Goal: Task Accomplishment & Management: Use online tool/utility

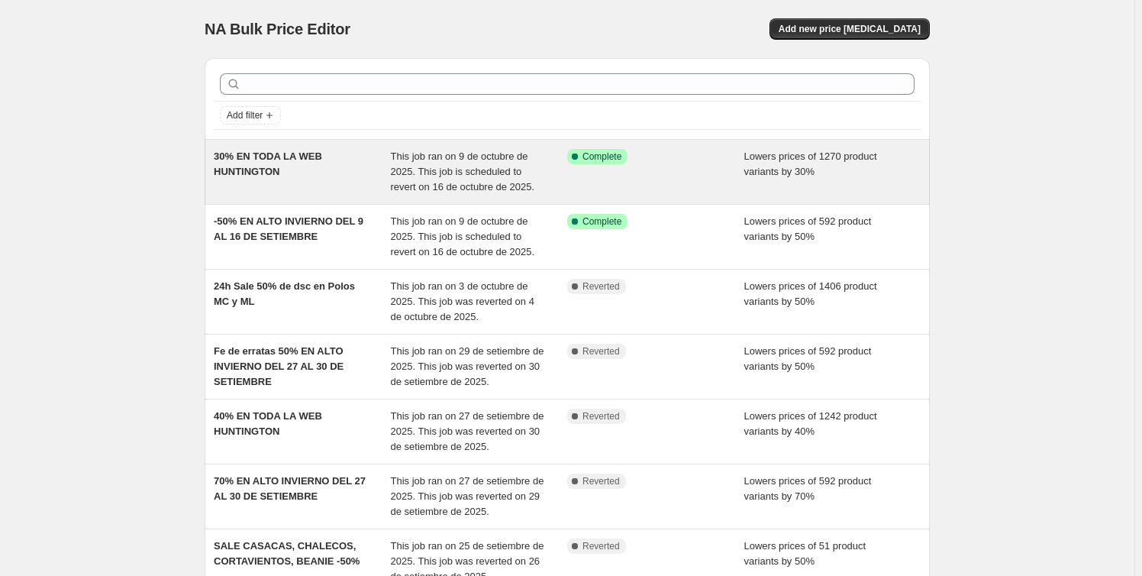
click at [286, 165] on div "30% EN TODA LA WEB HUNTINGTON" at bounding box center [302, 172] width 177 height 46
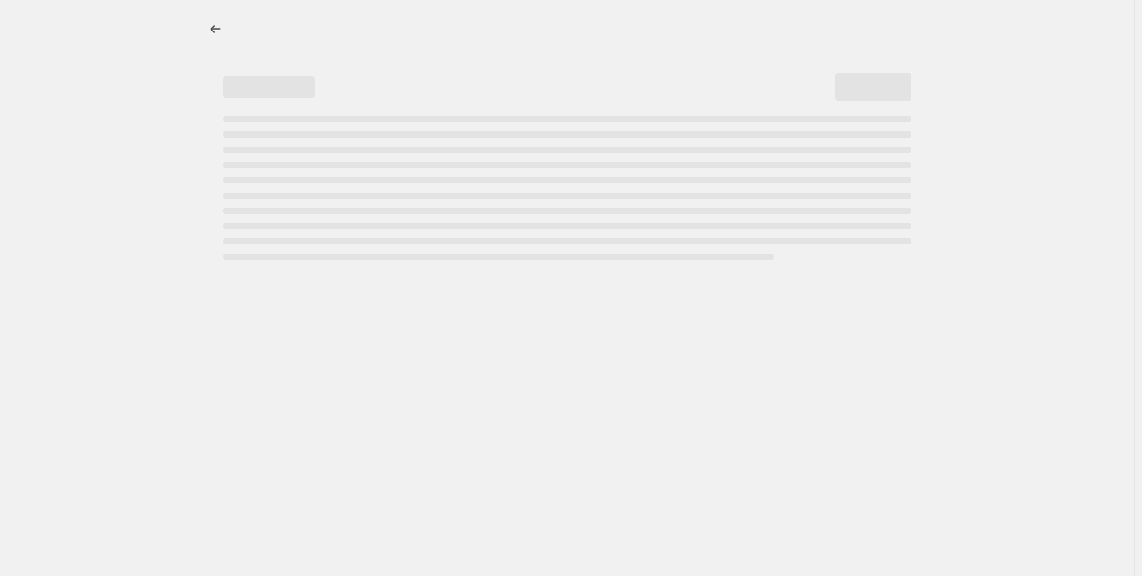
select select "percentage"
select select "collection"
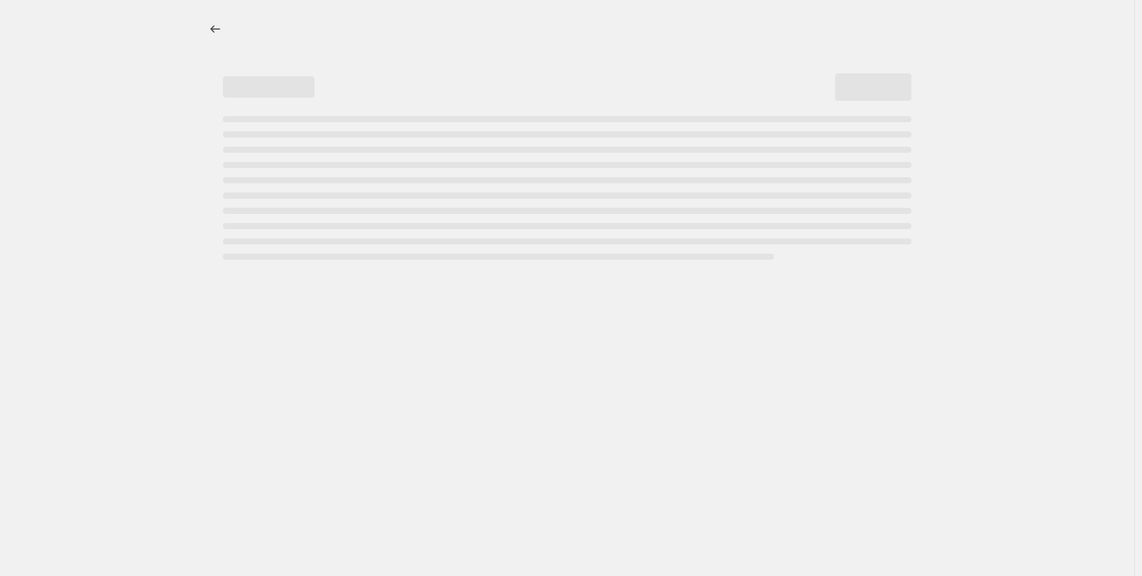
select select "collection"
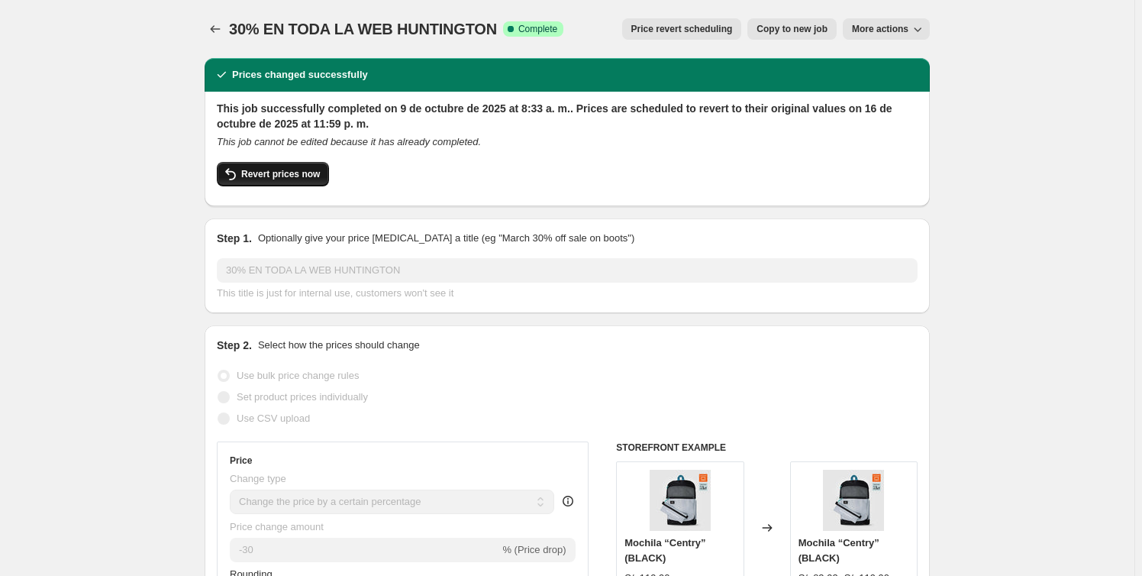
click at [284, 176] on span "Revert prices now" at bounding box center [280, 174] width 79 height 12
checkbox input "false"
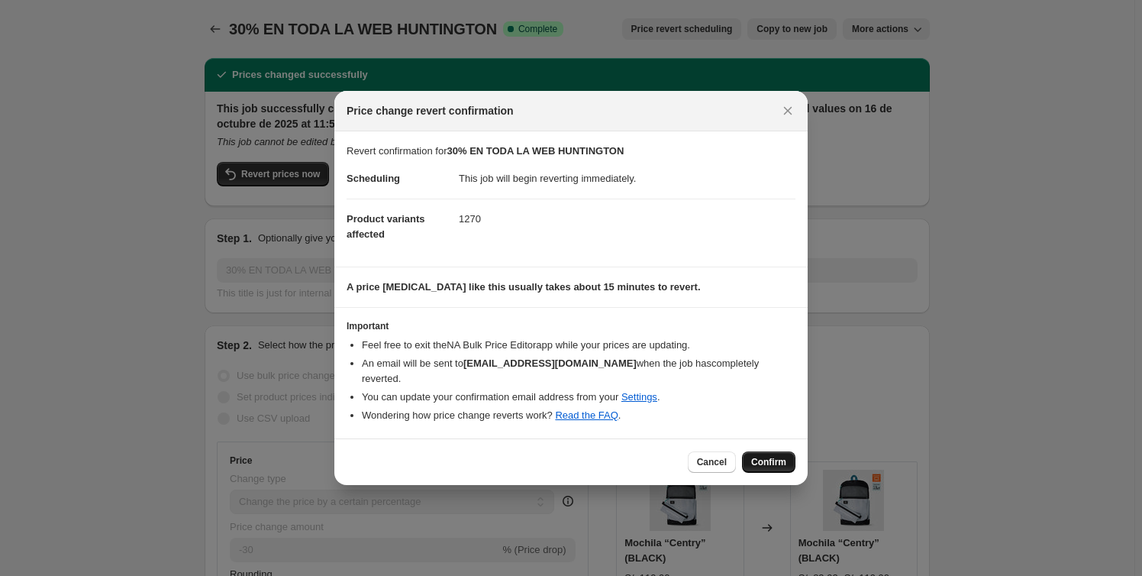
click at [773, 456] on span "Confirm" at bounding box center [768, 462] width 35 height 12
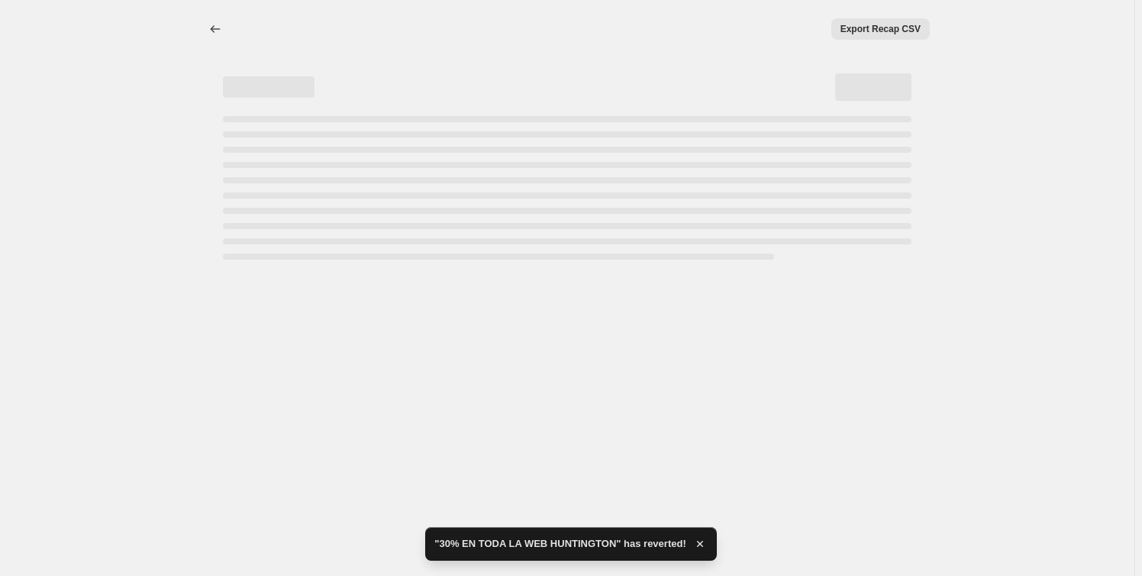
select select "percentage"
select select "collection"
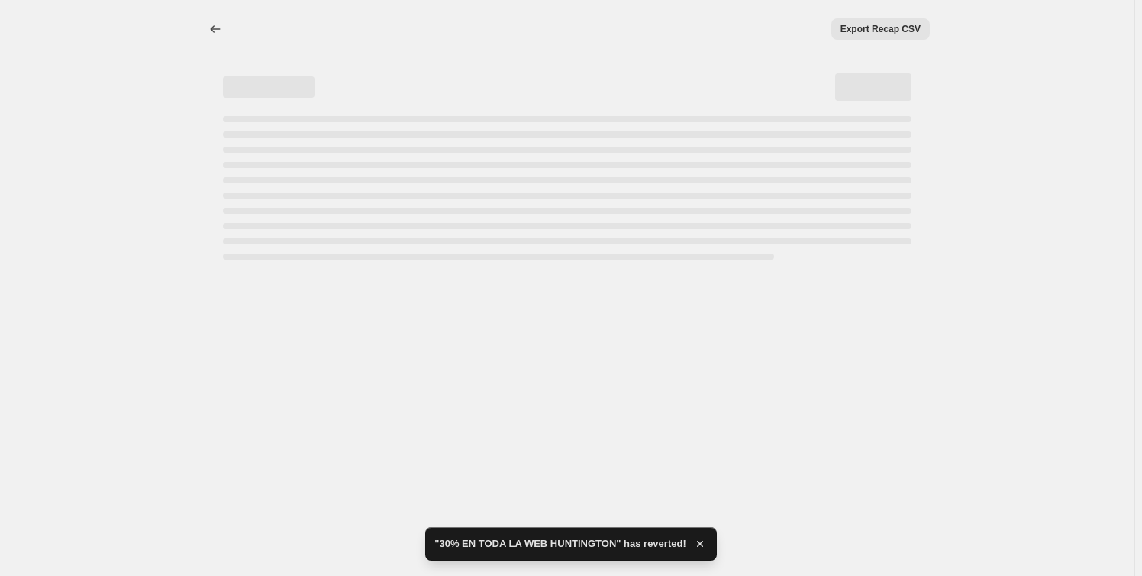
select select "collection"
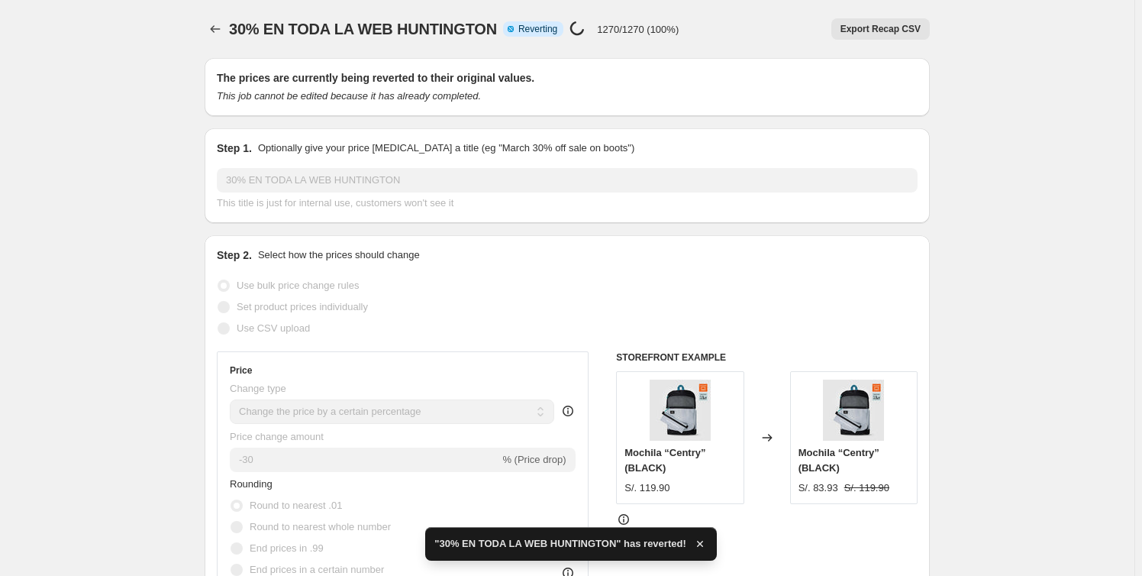
checkbox input "true"
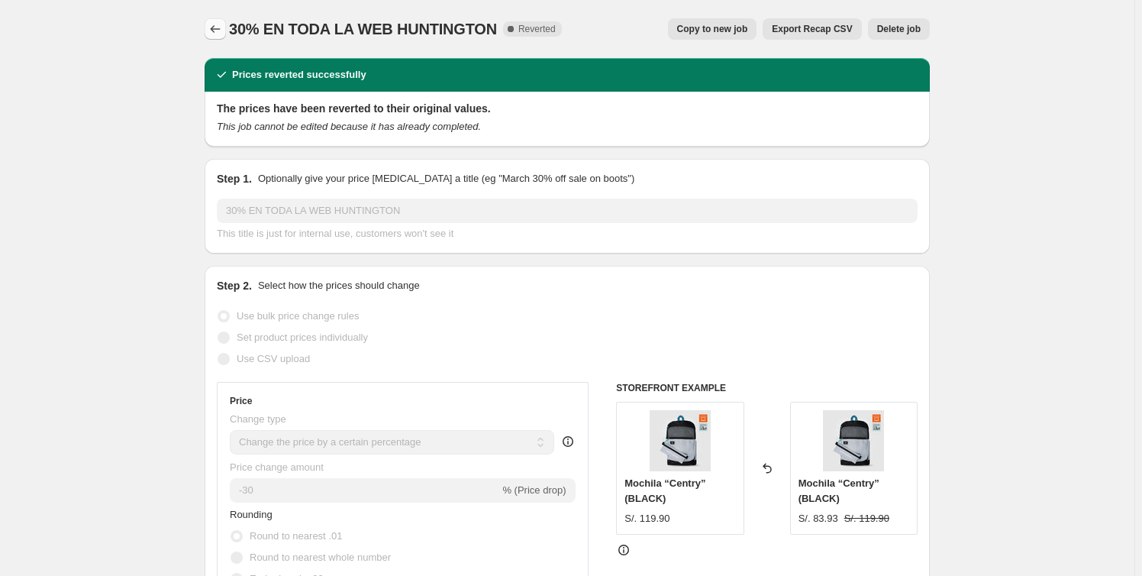
click at [221, 29] on icon "Price change jobs" at bounding box center [215, 28] width 15 height 15
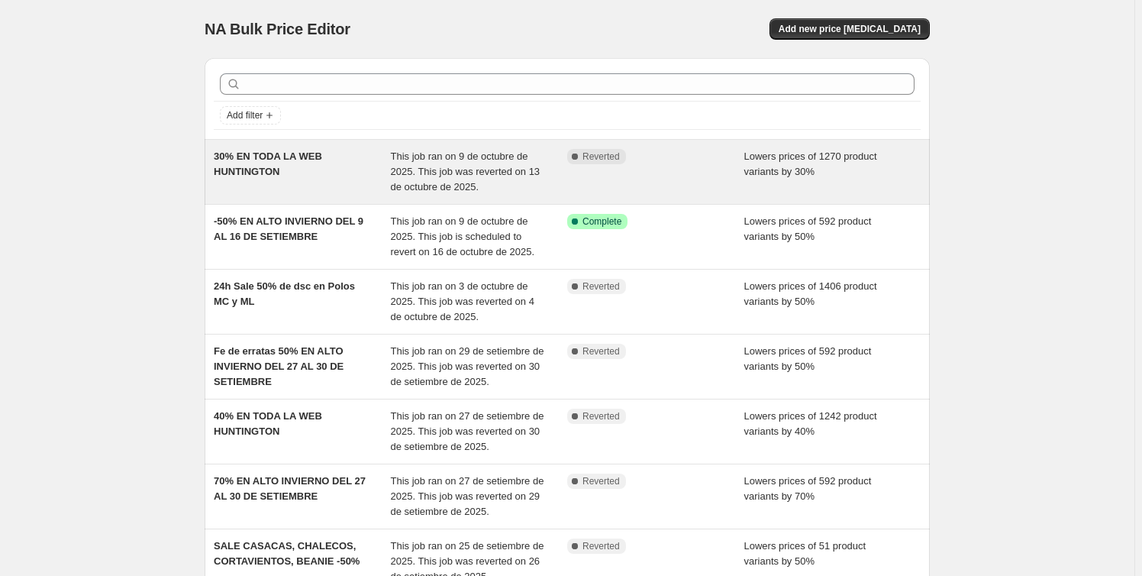
click at [603, 187] on div "Complete Reverted" at bounding box center [655, 172] width 177 height 46
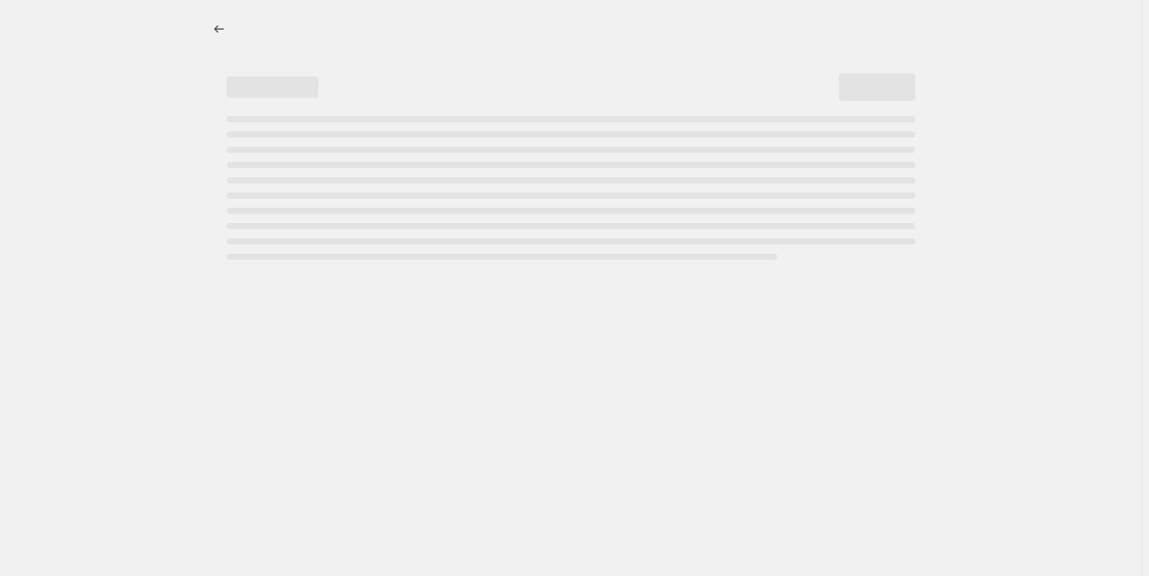
select select "percentage"
select select "collection"
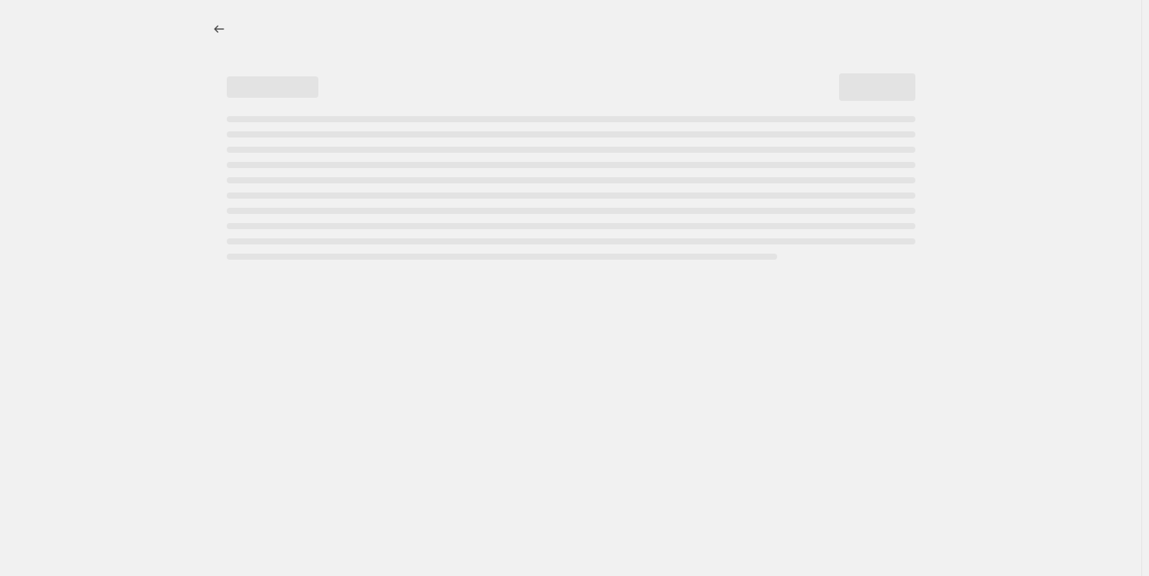
select select "collection"
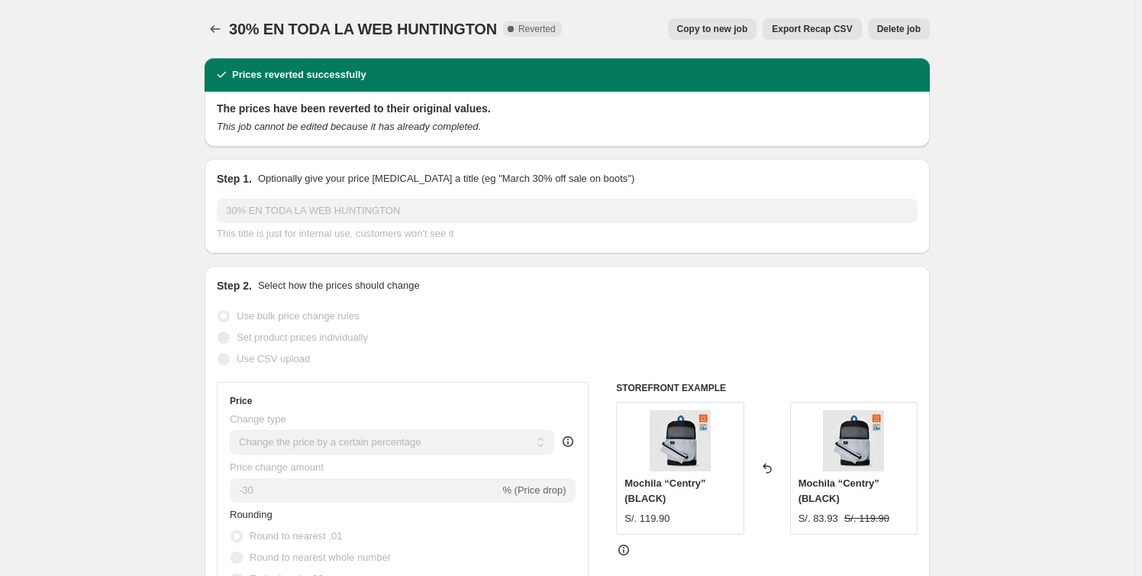
click at [702, 30] on span "Copy to new job" at bounding box center [712, 29] width 71 height 12
select select "percentage"
select select "collection"
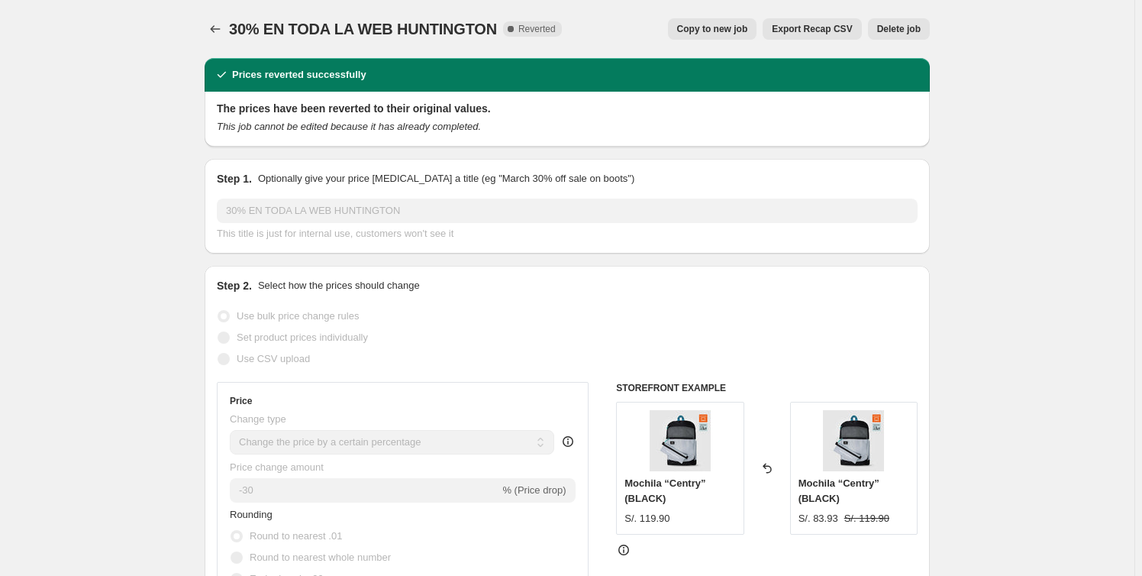
select select "collection"
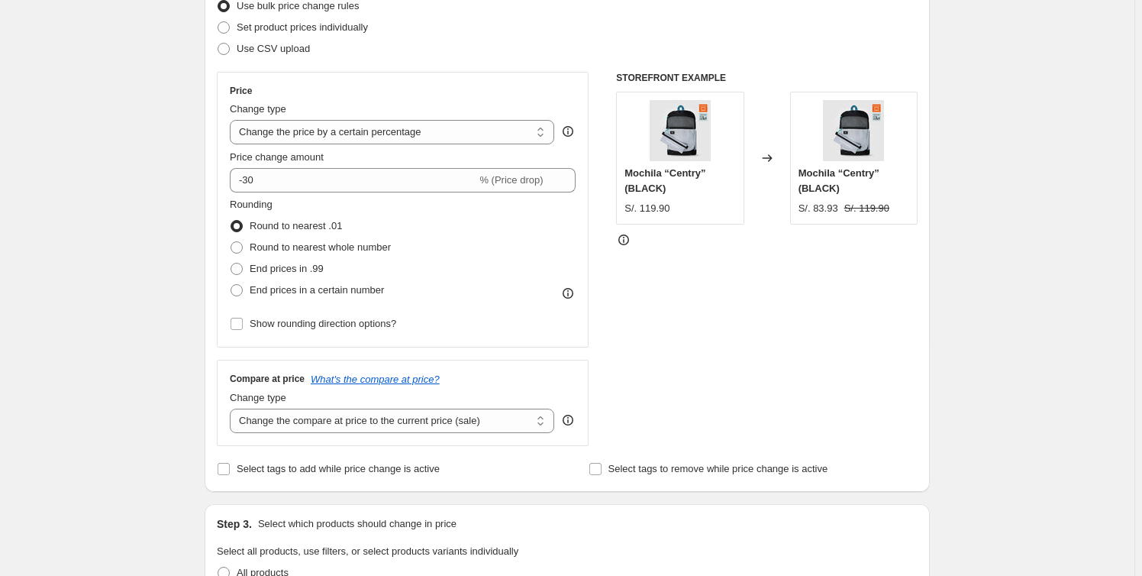
scroll to position [208, 0]
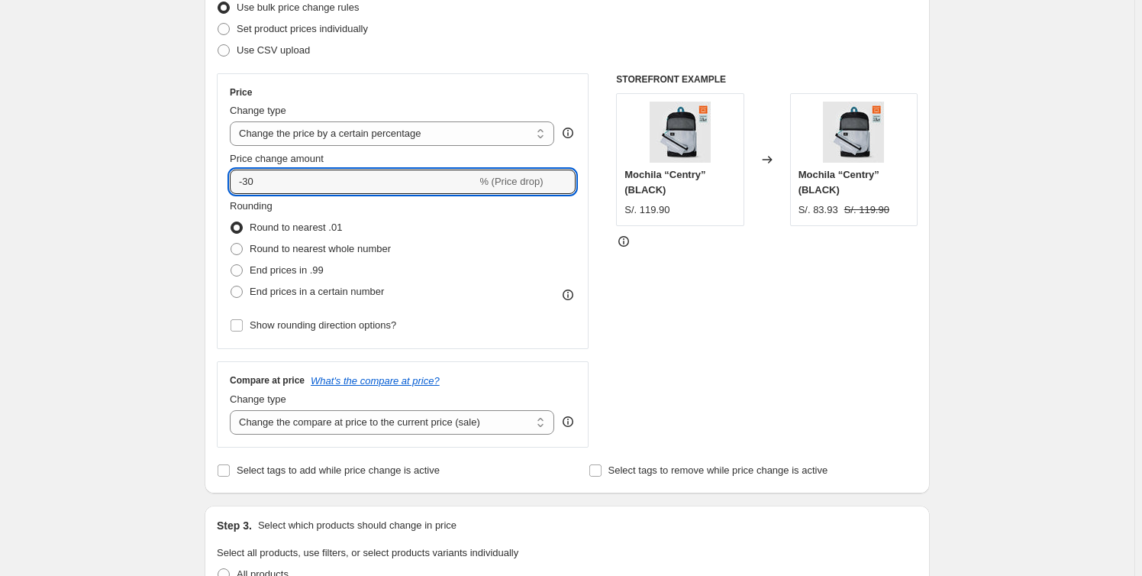
drag, startPoint x: 175, startPoint y: 176, endPoint x: 83, endPoint y: 169, distance: 91.9
type input "-30"
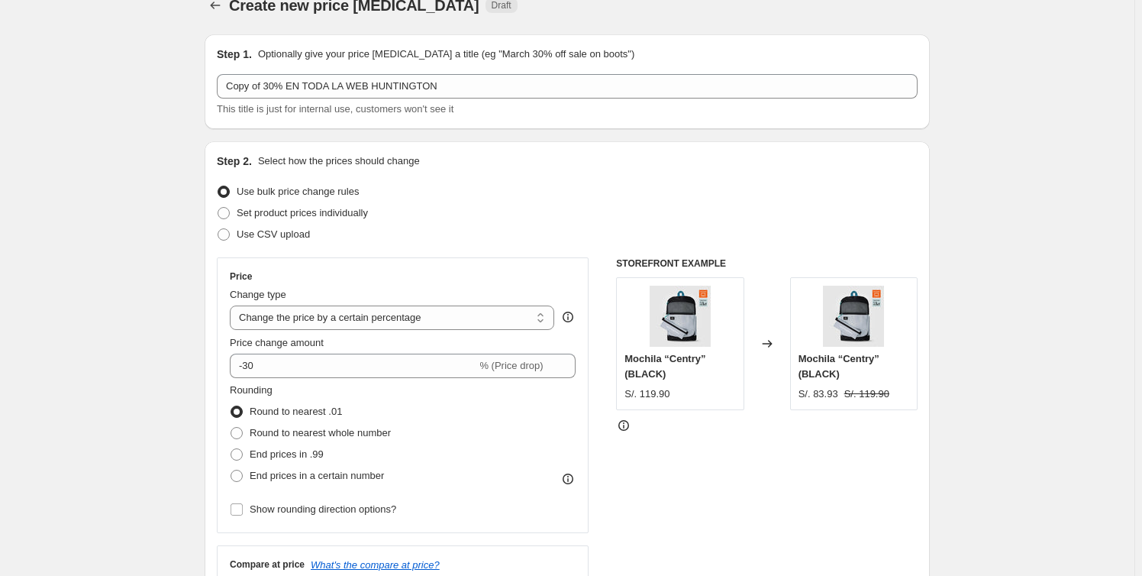
scroll to position [0, 0]
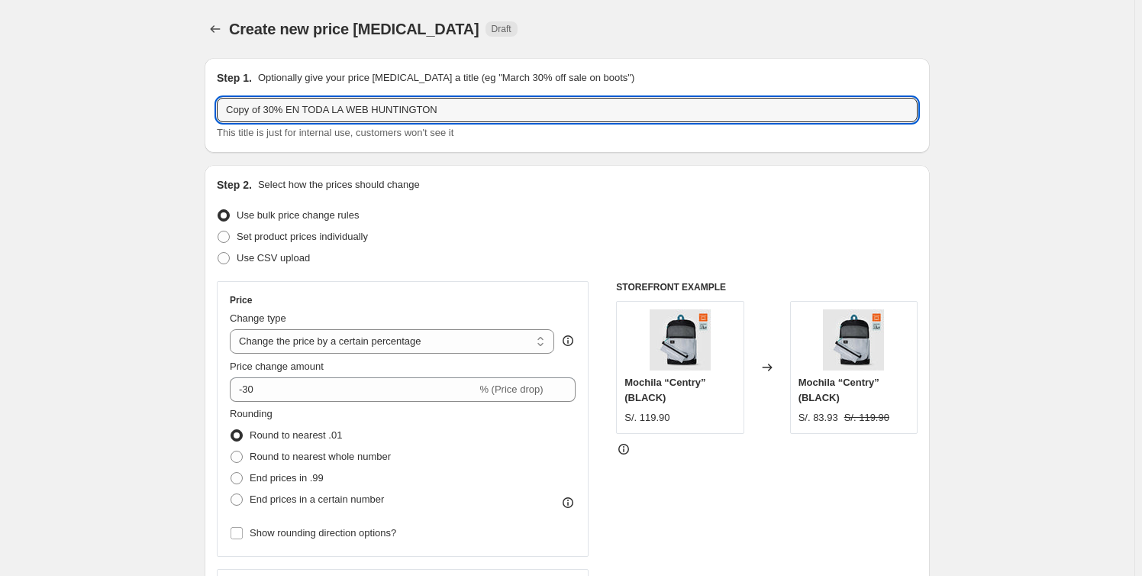
drag, startPoint x: 268, startPoint y: 107, endPoint x: 145, endPoint y: 110, distance: 123.0
type input "30% EN TODA LA WEB HUNTINGTON"
click at [426, 112] on input "30% EN TODA LA WEB HUNTINGTON" at bounding box center [567, 110] width 701 height 24
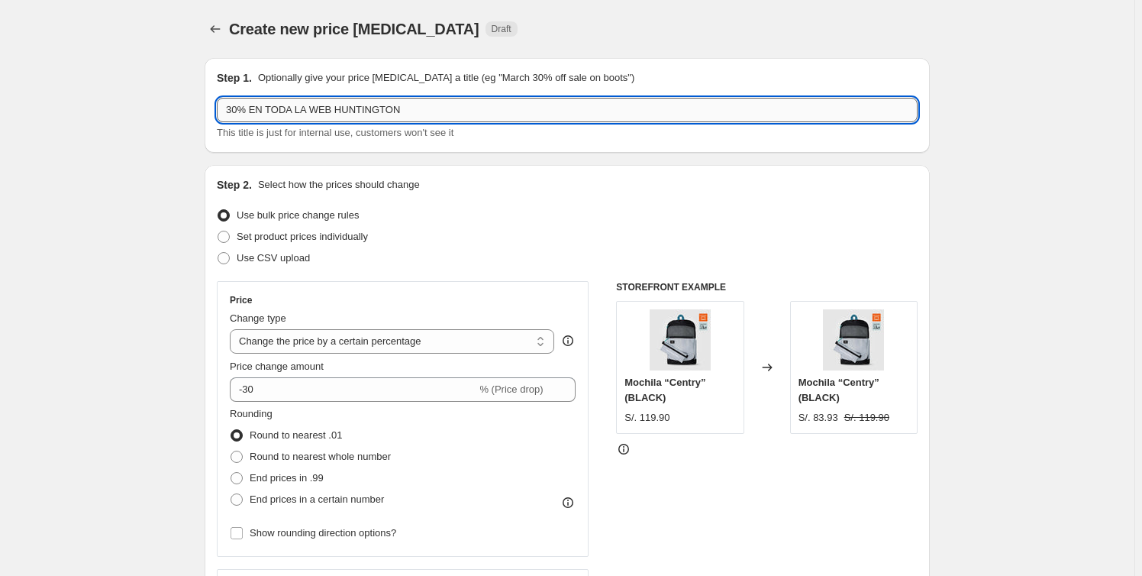
click at [228, 108] on input "30% EN TODA LA WEB HUNTINGTON" at bounding box center [567, 110] width 701 height 24
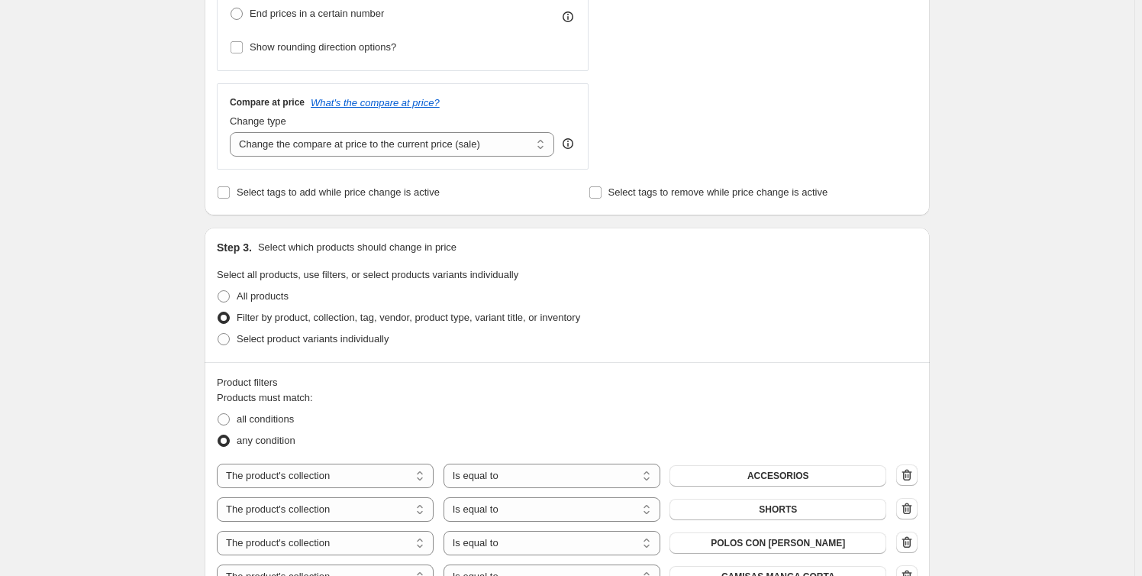
scroll to position [832, 0]
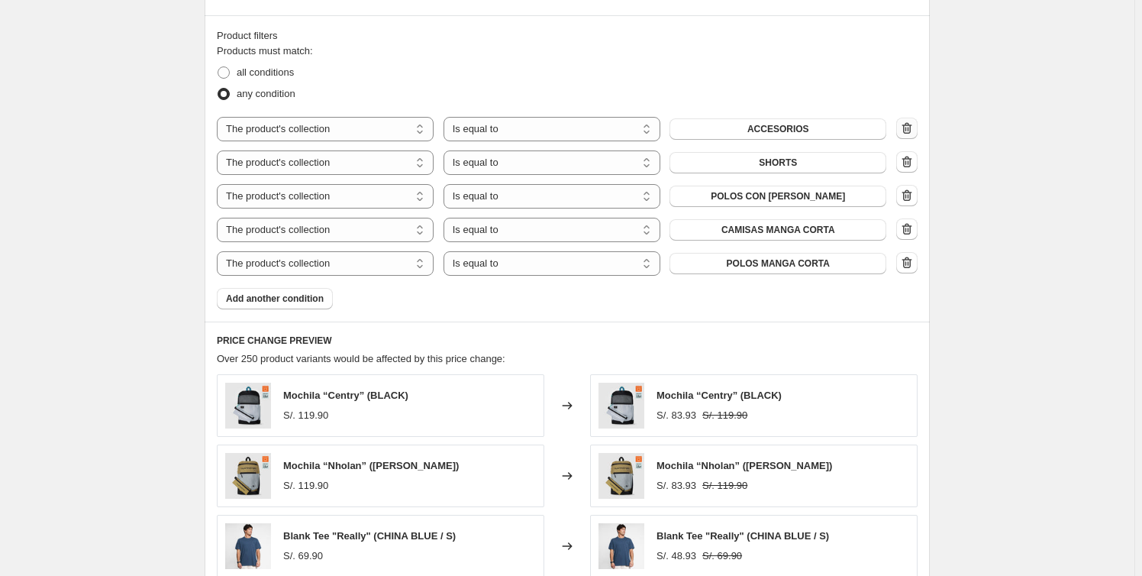
click at [912, 127] on icon "button" at bounding box center [906, 128] width 15 height 15
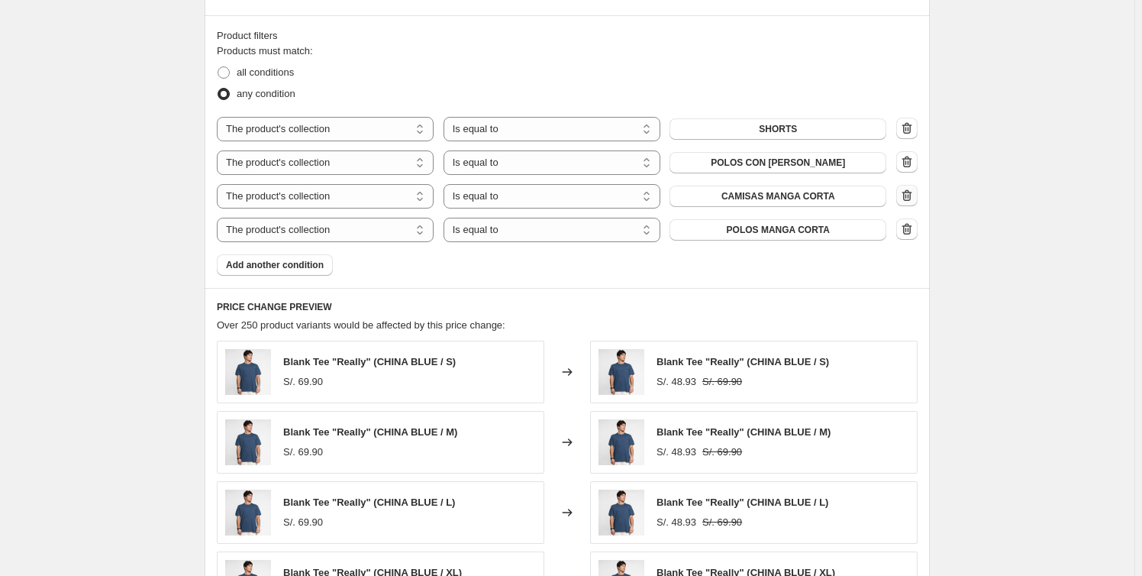
click at [918, 197] on button "button" at bounding box center [906, 195] width 21 height 21
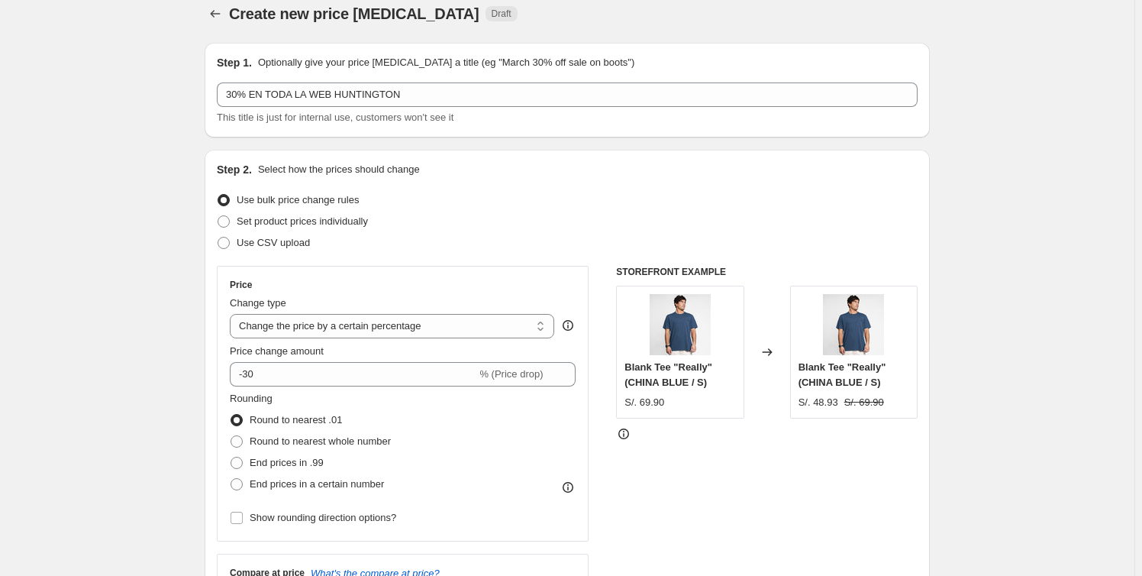
scroll to position [0, 0]
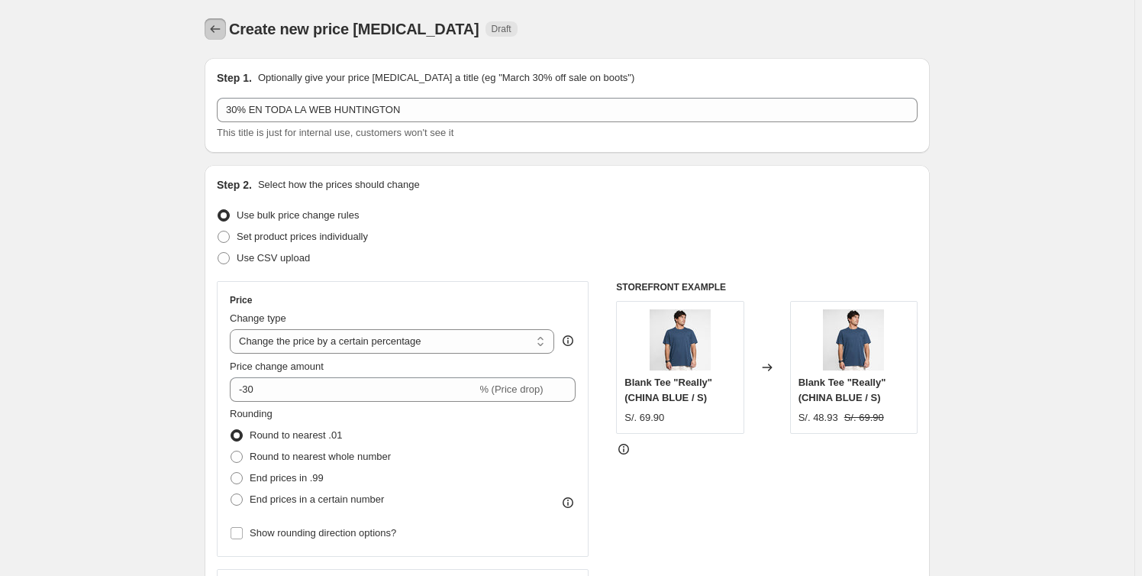
click at [217, 37] on button "Price change jobs" at bounding box center [215, 28] width 21 height 21
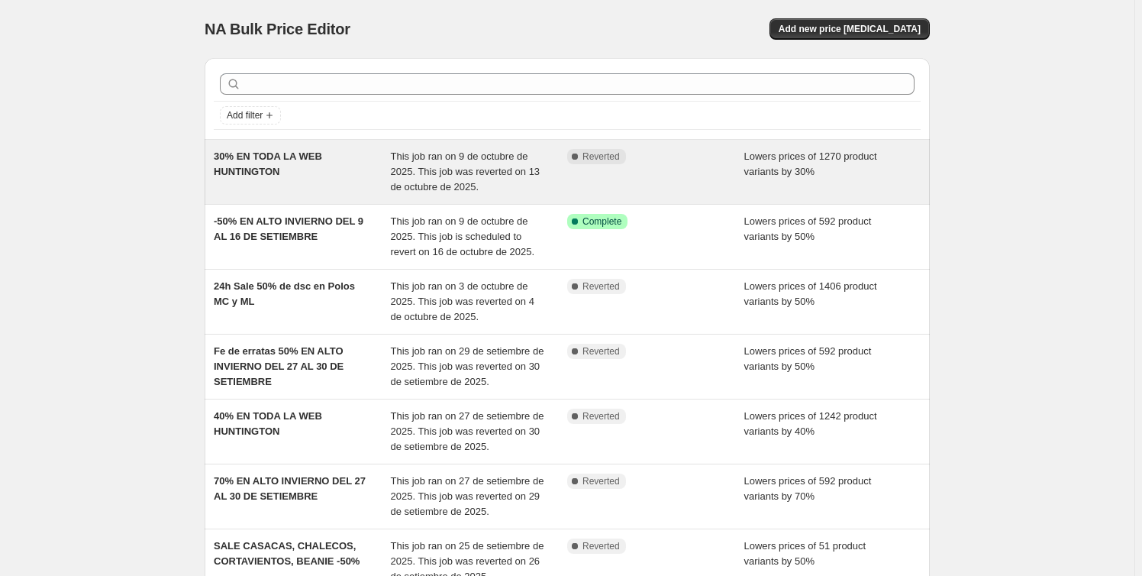
click at [649, 180] on div "Complete Reverted" at bounding box center [655, 172] width 177 height 46
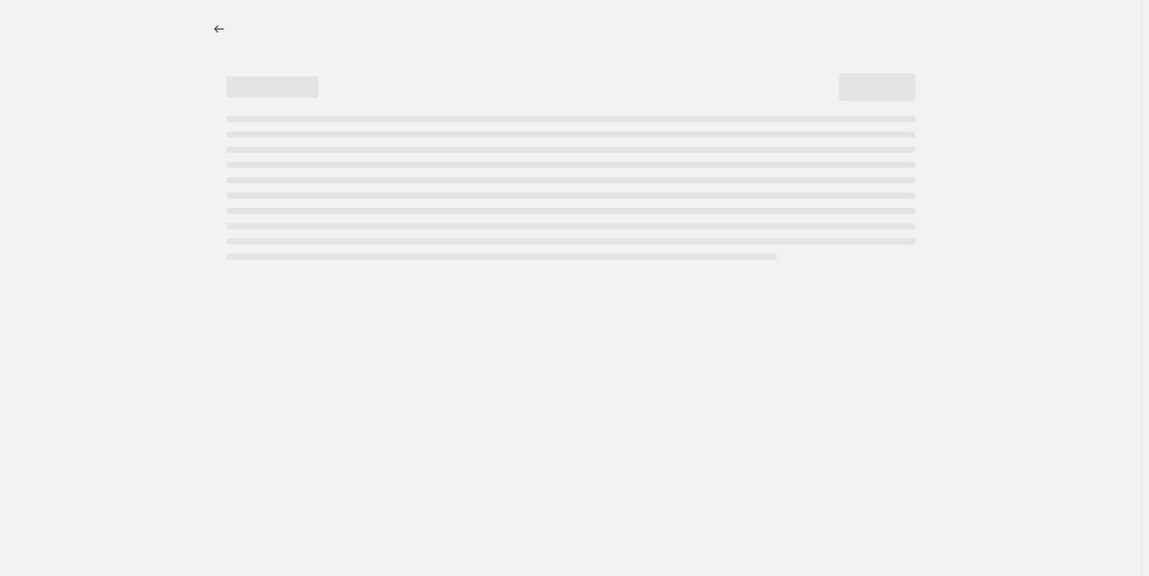
select select "percentage"
select select "collection"
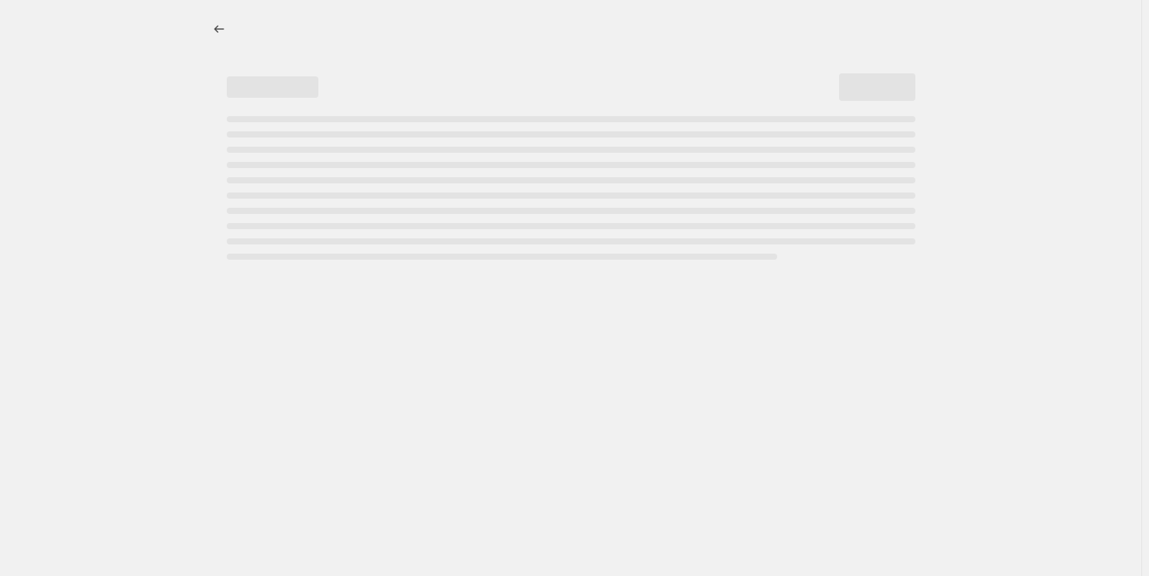
select select "collection"
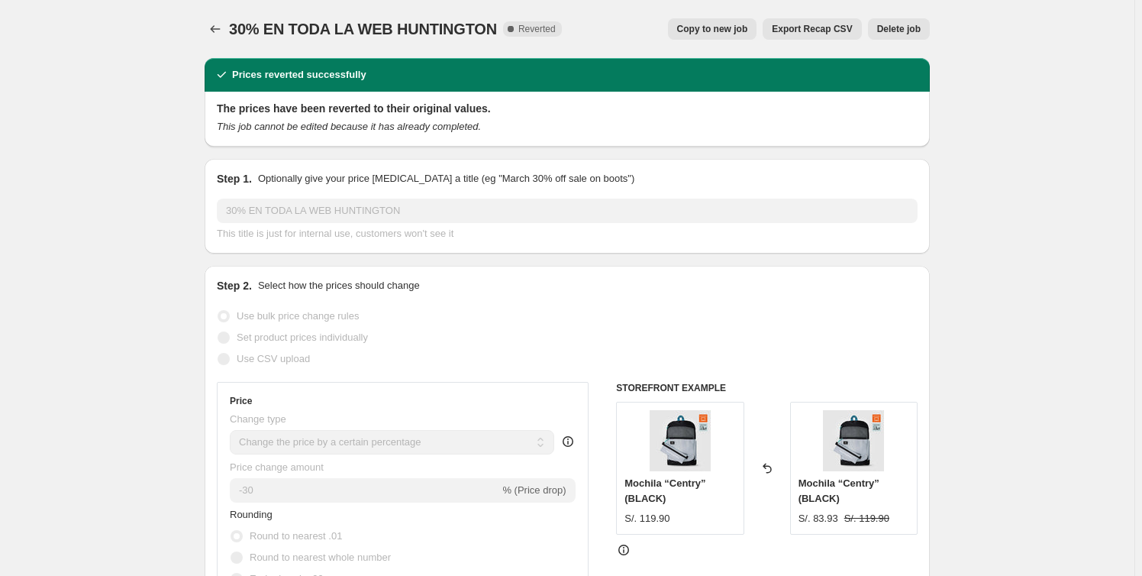
click at [723, 31] on span "Copy to new job" at bounding box center [712, 29] width 71 height 12
select select "percentage"
select select "collection"
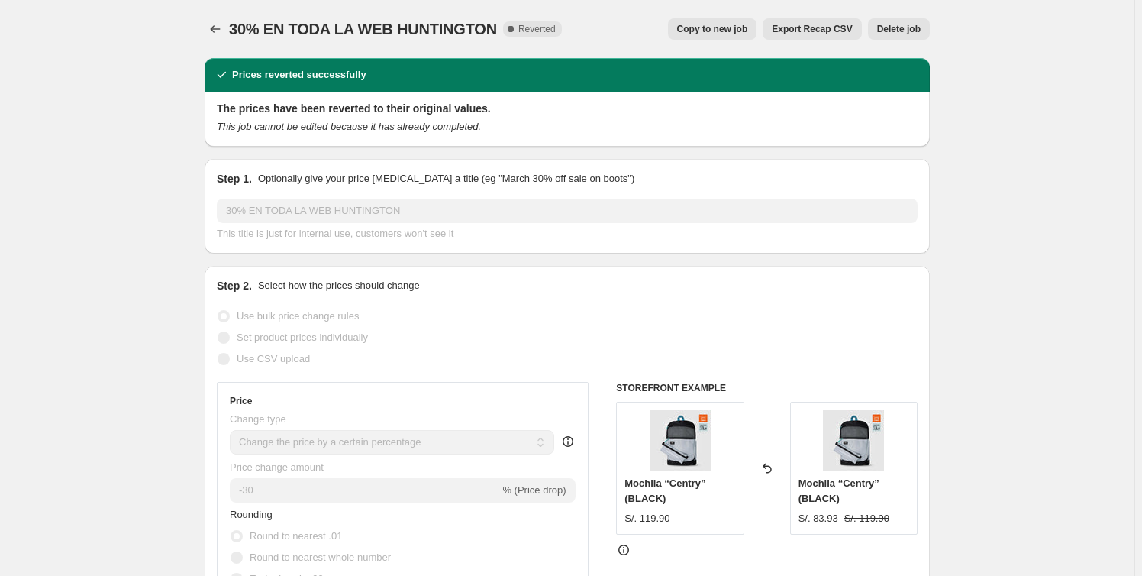
select select "collection"
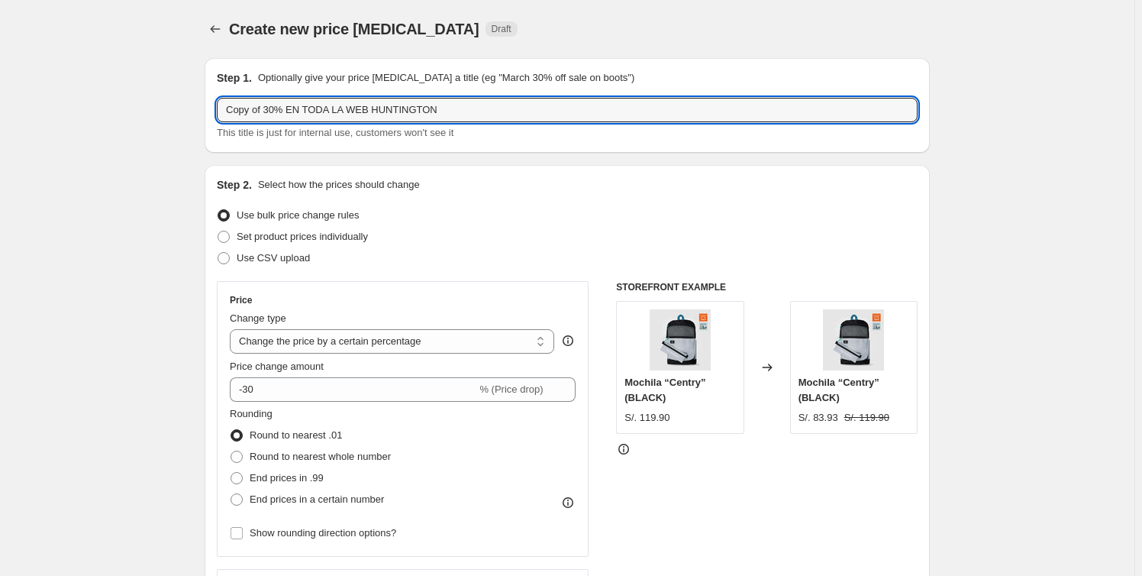
drag, startPoint x: 265, startPoint y: 111, endPoint x: 109, endPoint y: 111, distance: 155.8
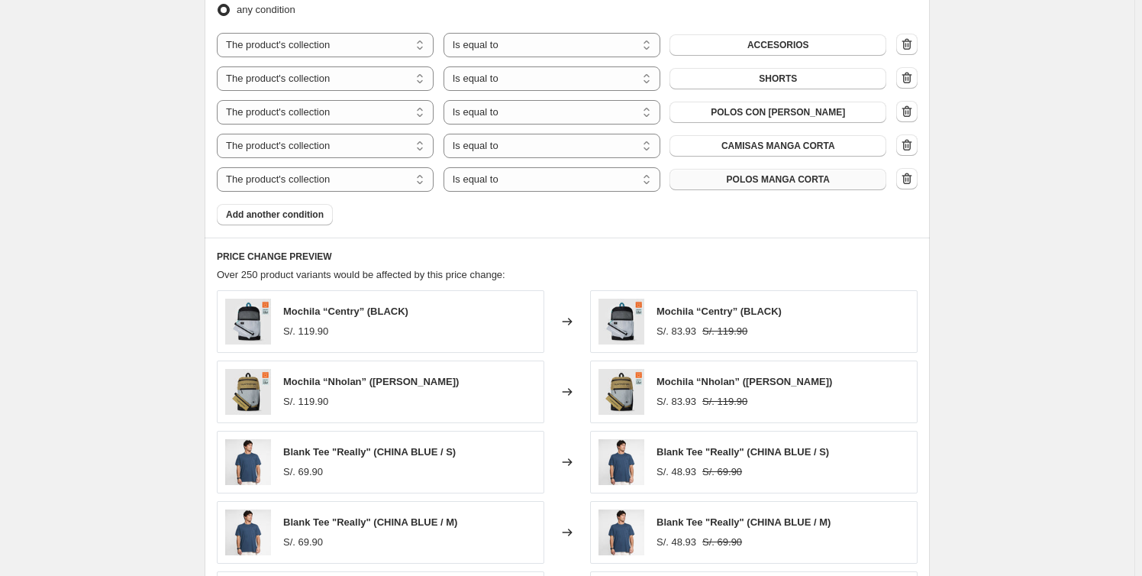
scroll to position [770, 0]
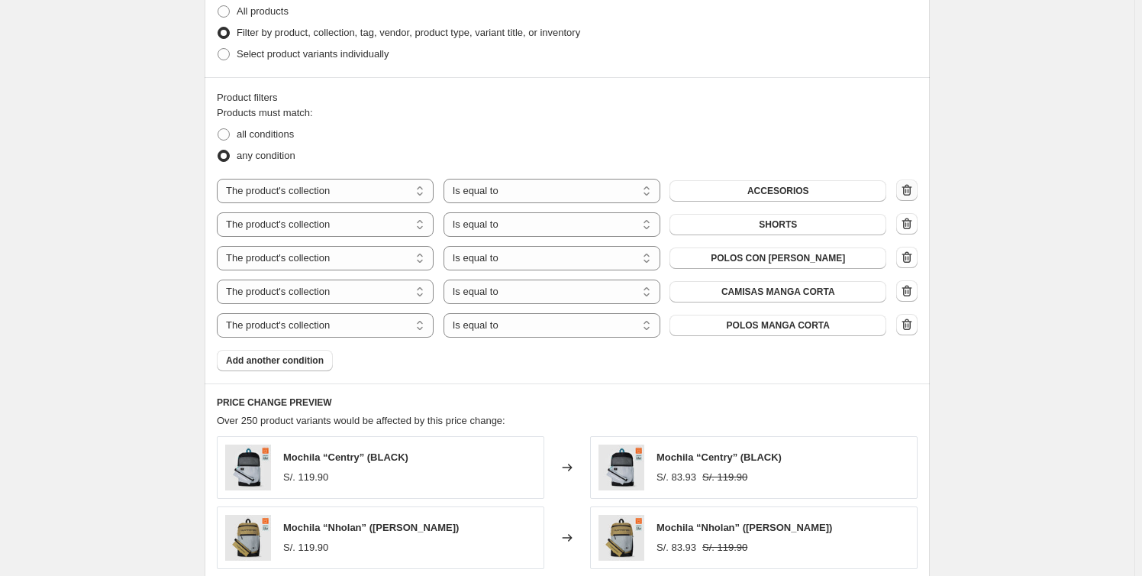
type input "30% EN TODA LA WEB HUNTINGTON"
click at [909, 189] on icon "button" at bounding box center [909, 191] width 2 height 5
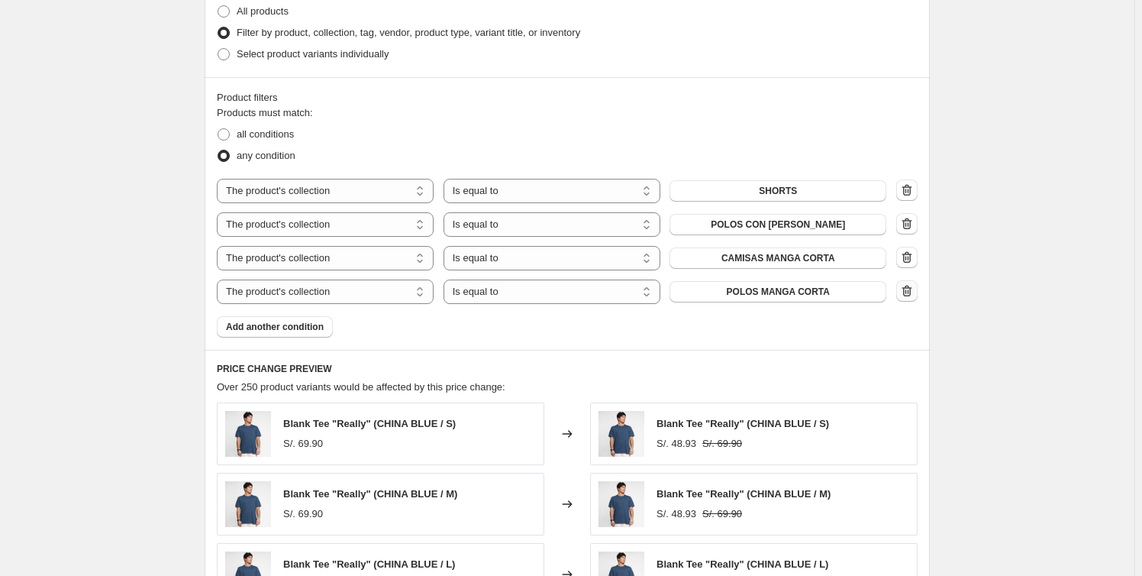
click at [912, 295] on icon "button" at bounding box center [906, 290] width 15 height 15
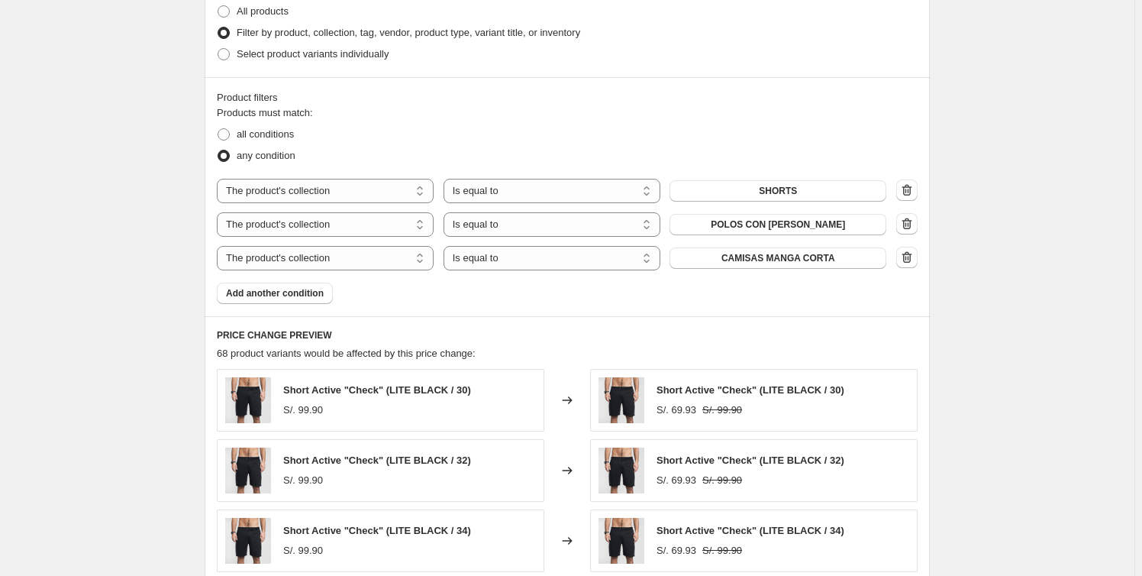
click at [983, 244] on div "Create new price [MEDICAL_DATA]. This page is ready Create new price [MEDICAL_D…" at bounding box center [567, 112] width 1135 height 1765
click at [1012, 210] on div "Create new price [MEDICAL_DATA]. This page is ready Create new price [MEDICAL_D…" at bounding box center [567, 112] width 1135 height 1765
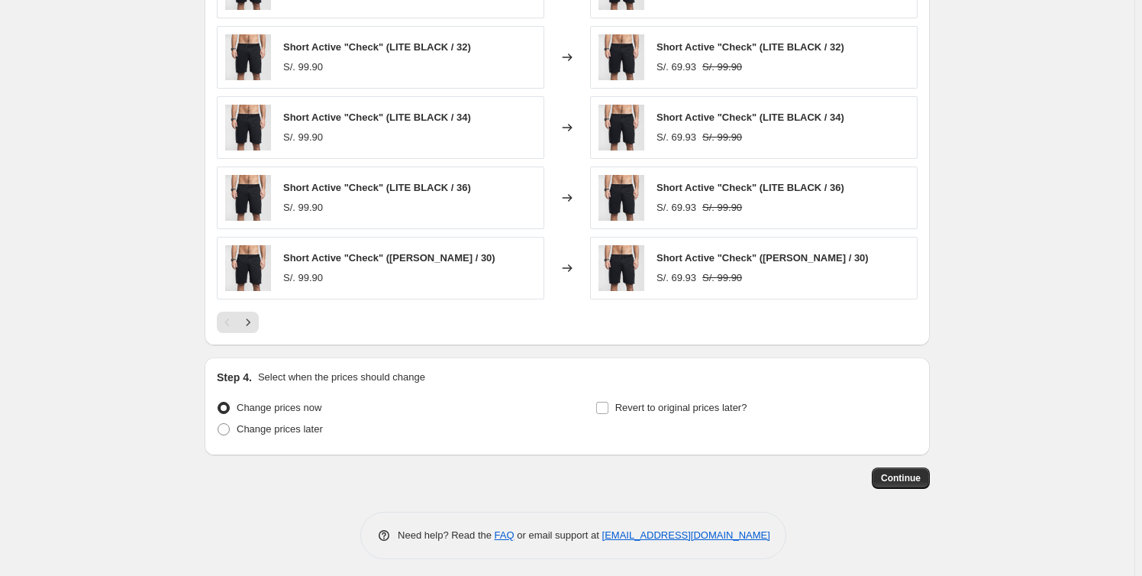
scroll to position [1189, 0]
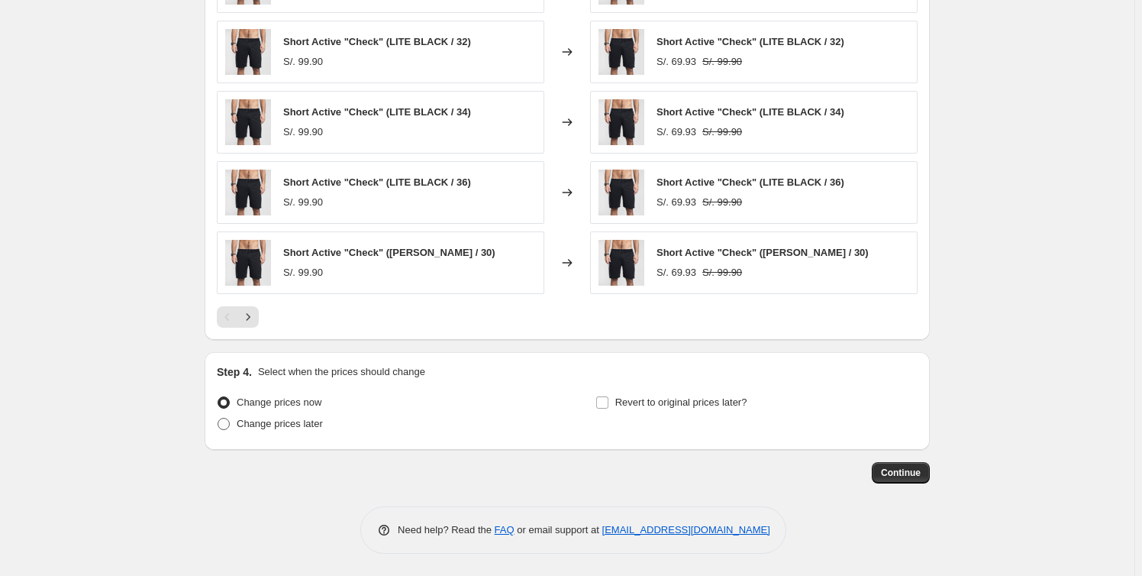
click at [282, 423] on span "Change prices later" at bounding box center [280, 423] width 86 height 11
click at [218, 418] on input "Change prices later" at bounding box center [218, 418] width 1 height 1
radio input "true"
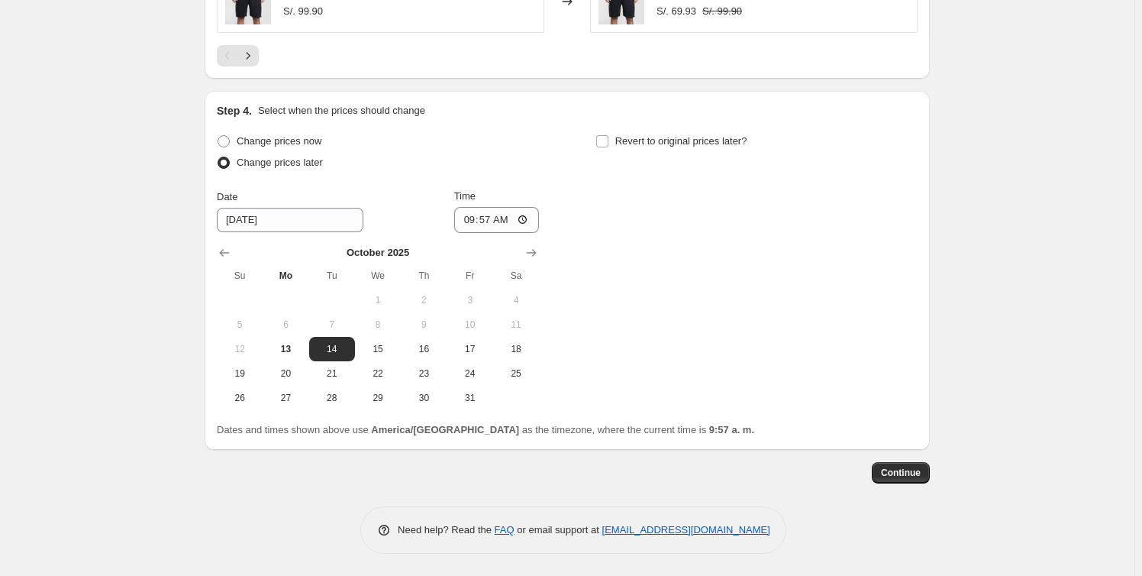
drag, startPoint x: 270, startPoint y: 144, endPoint x: 470, endPoint y: 144, distance: 199.3
click at [270, 144] on span "Change prices now" at bounding box center [279, 140] width 85 height 11
click at [218, 136] on input "Change prices now" at bounding box center [218, 135] width 1 height 1
radio input "true"
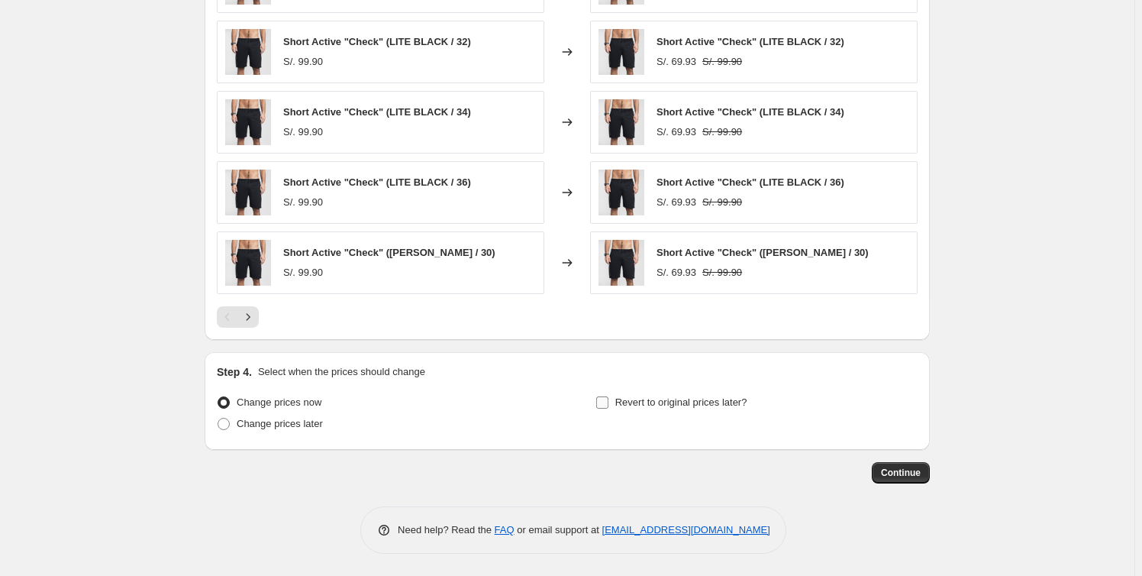
click at [634, 408] on span "Revert to original prices later?" at bounding box center [681, 402] width 132 height 15
click at [609, 408] on input "Revert to original prices later?" at bounding box center [602, 402] width 12 height 12
checkbox input "true"
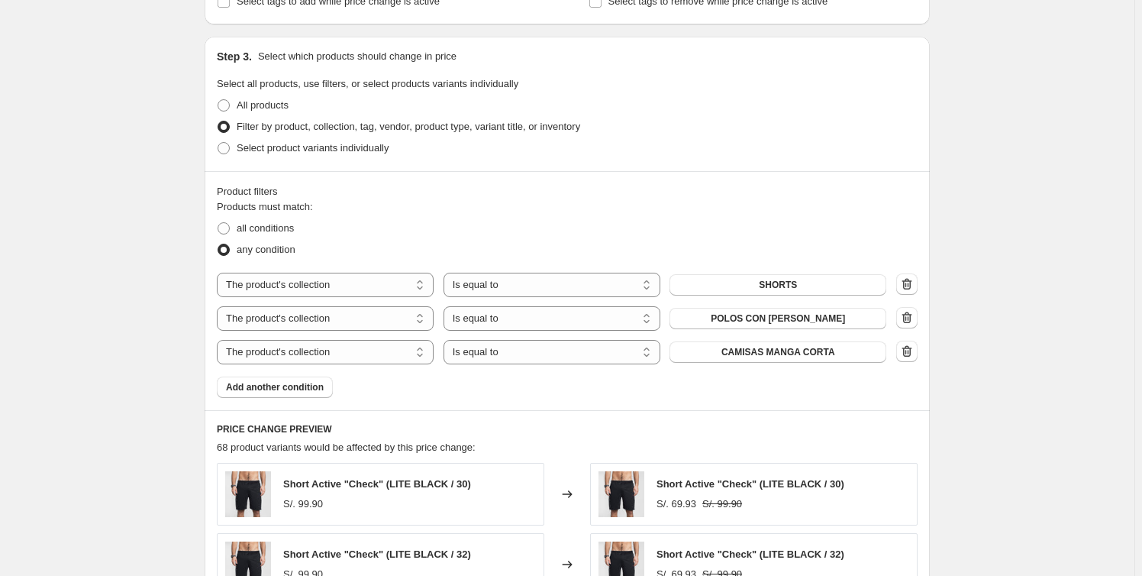
scroll to position [702, 0]
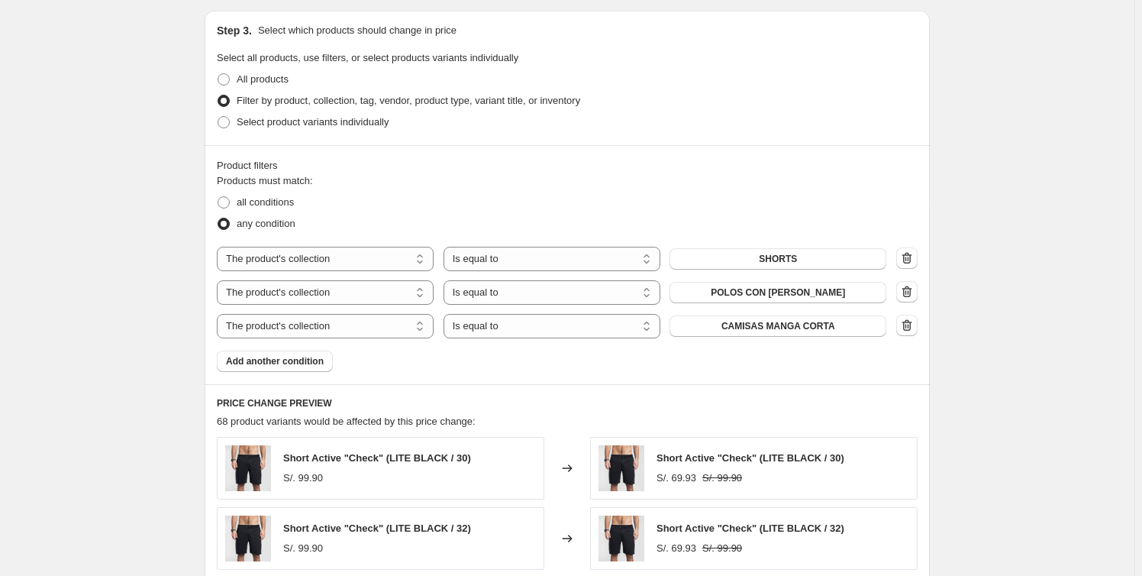
click at [1008, 308] on div "Create new price [MEDICAL_DATA]. This page is ready Create new price [MEDICAL_D…" at bounding box center [567, 311] width 1135 height 2026
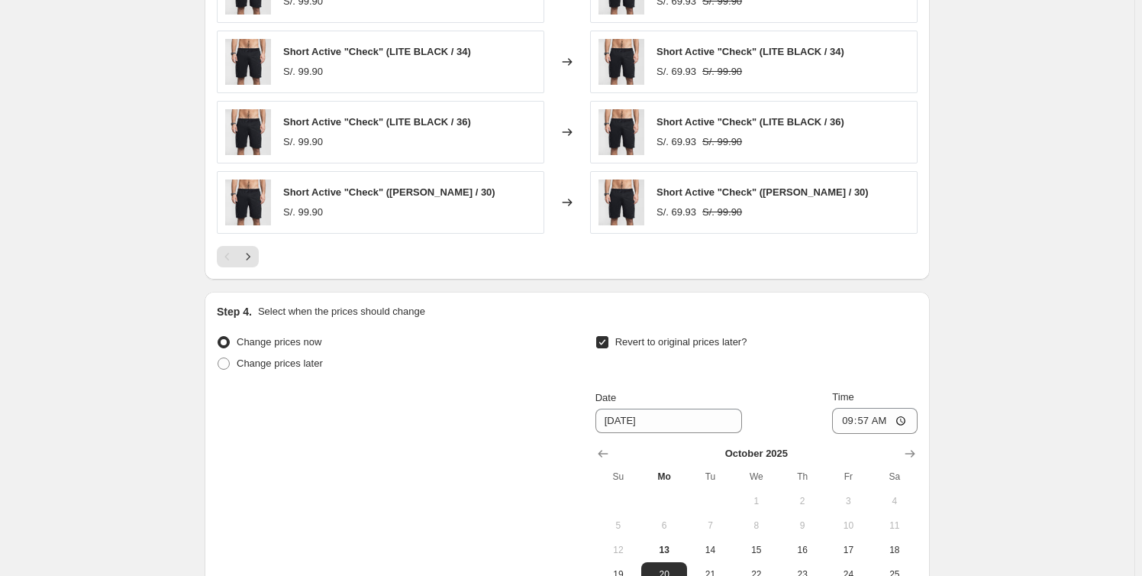
scroll to position [1450, 0]
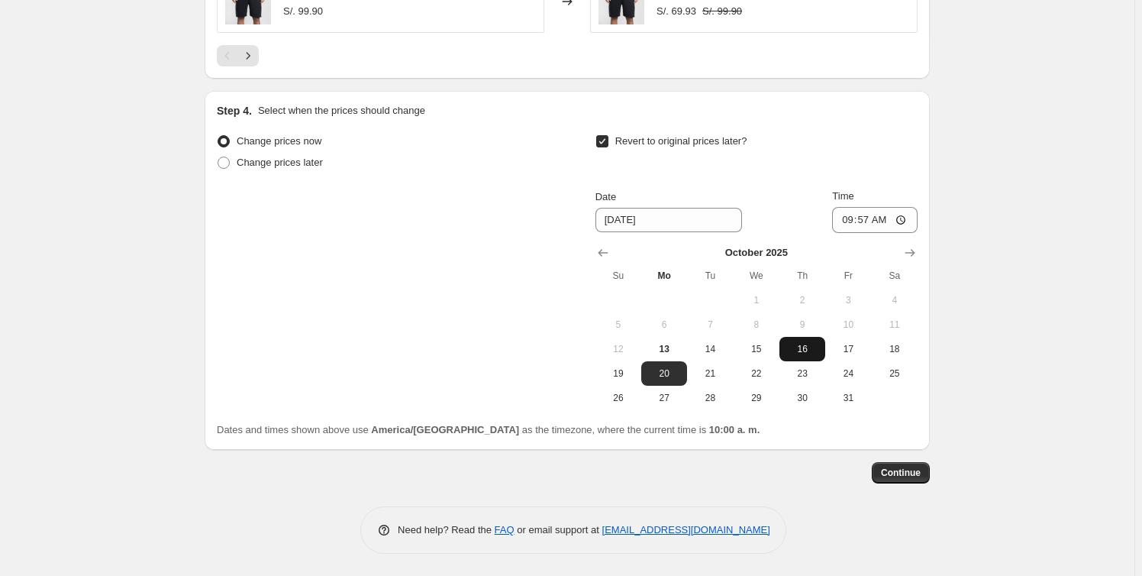
click at [807, 352] on span "16" at bounding box center [803, 349] width 34 height 12
type input "[DATE]"
click at [864, 220] on input "09:57" at bounding box center [875, 220] width 86 height 26
type input "23:59"
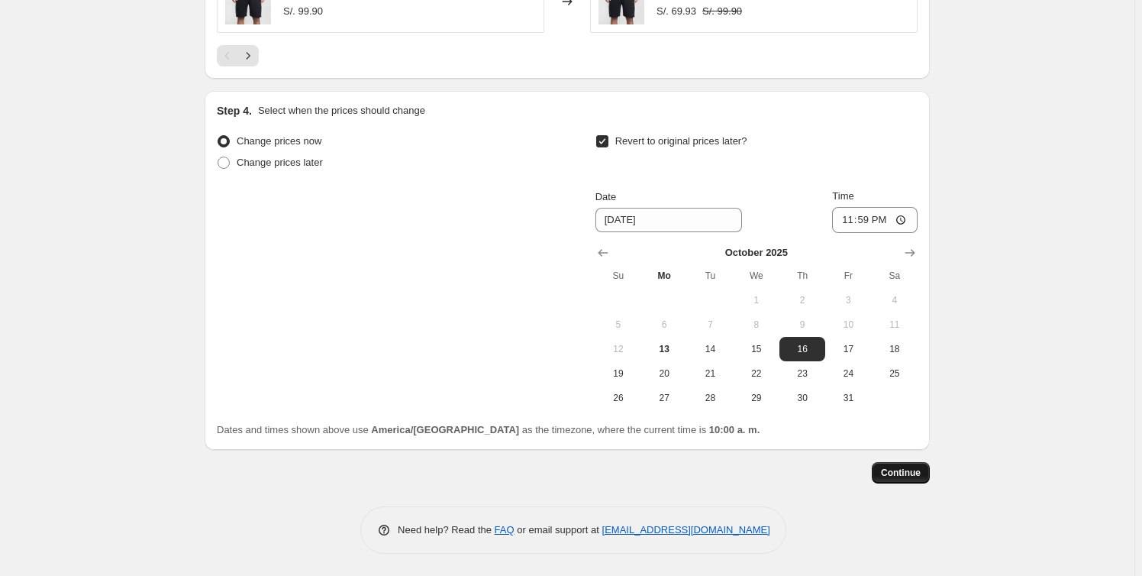
click at [906, 472] on span "Continue" at bounding box center [901, 472] width 40 height 12
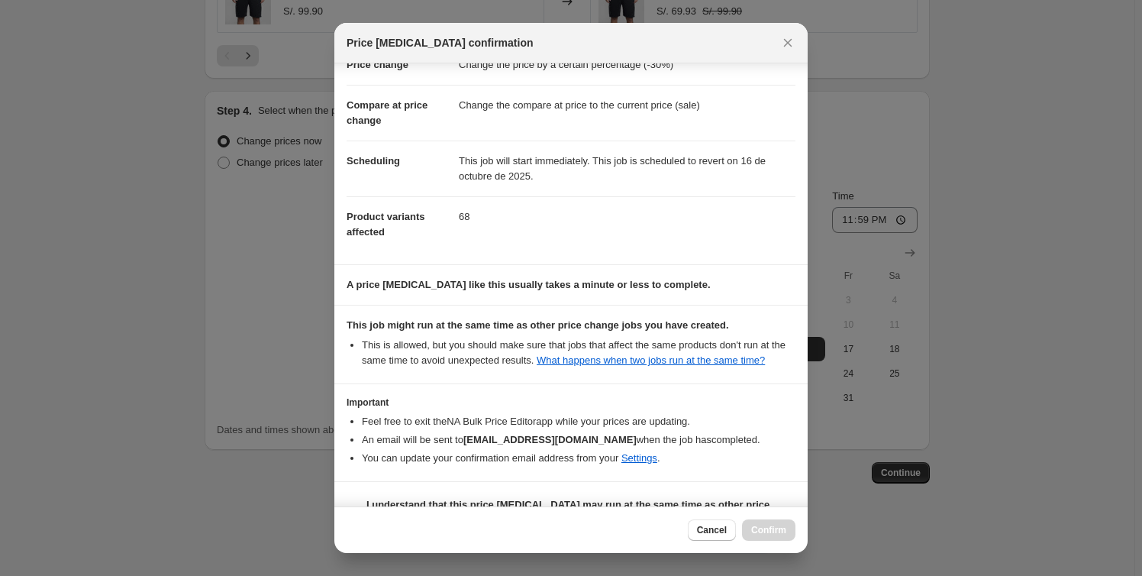
scroll to position [82, 0]
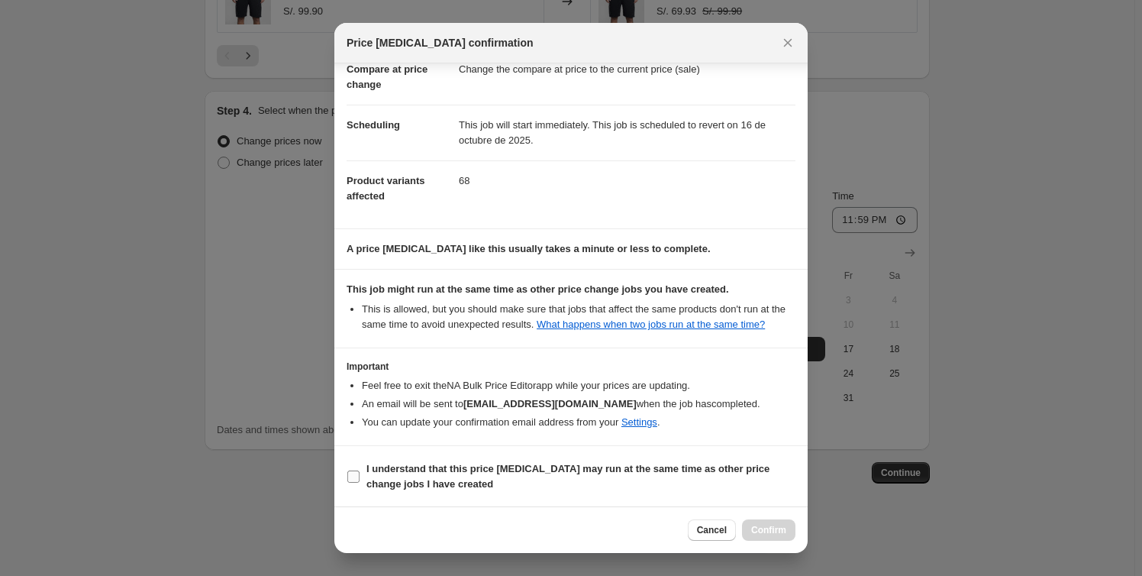
click at [375, 473] on b "I understand that this price [MEDICAL_DATA] may run at the same time as other p…" at bounding box center [567, 476] width 403 height 27
click at [360, 473] on input "I understand that this price [MEDICAL_DATA] may run at the same time as other p…" at bounding box center [353, 476] width 12 height 12
checkbox input "true"
click at [763, 521] on button "Confirm" at bounding box center [768, 529] width 53 height 21
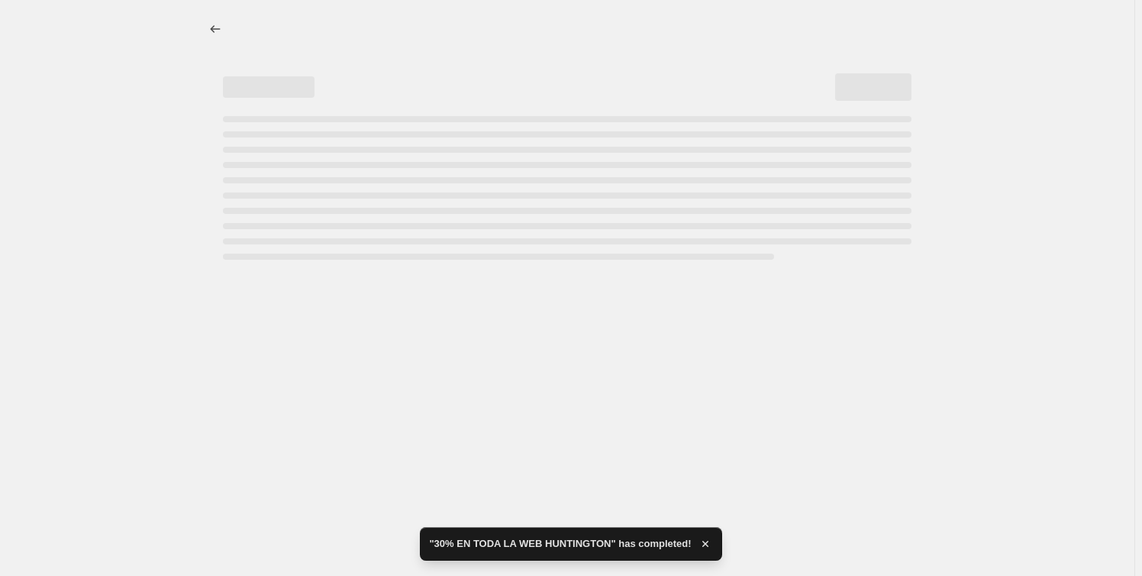
select select "percentage"
select select "collection"
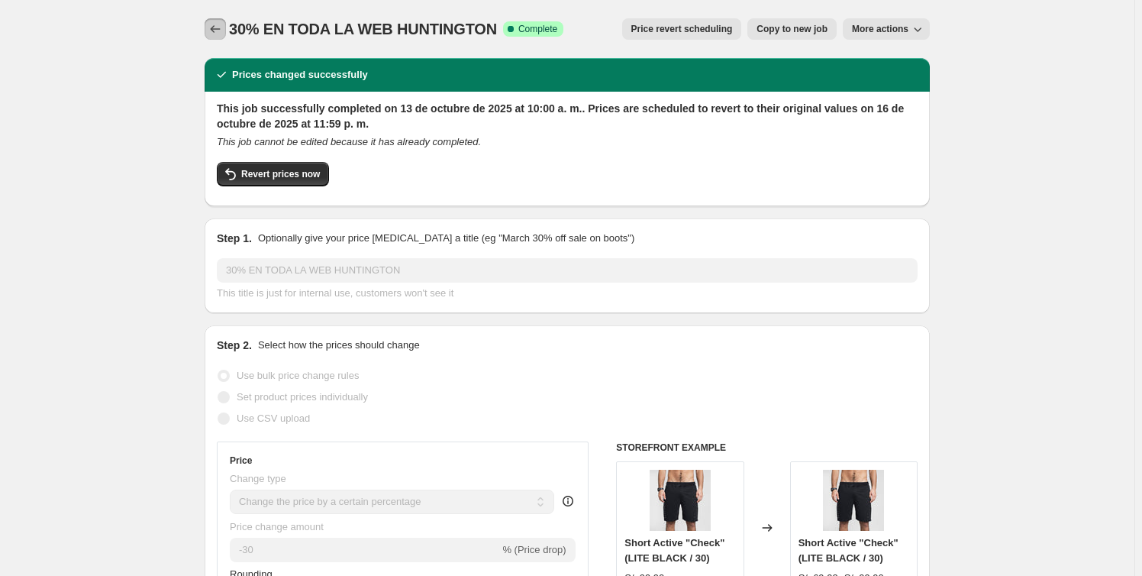
click at [217, 29] on icon "Price change jobs" at bounding box center [215, 28] width 15 height 15
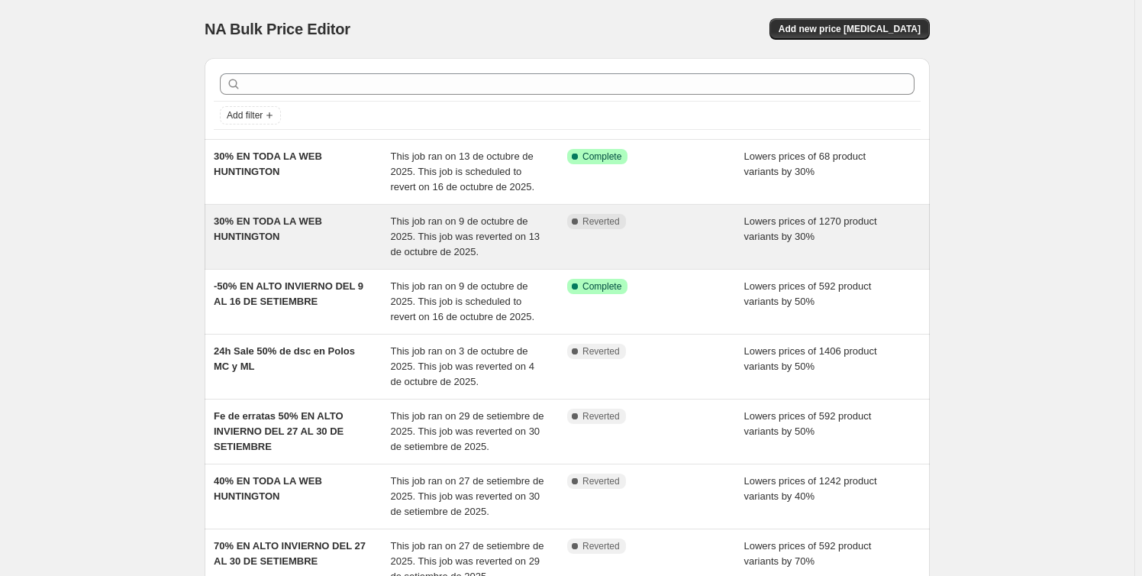
click at [409, 235] on span "This job ran on 9 de octubre de 2025. This job was reverted on 13 de octubre de…" at bounding box center [466, 236] width 150 height 42
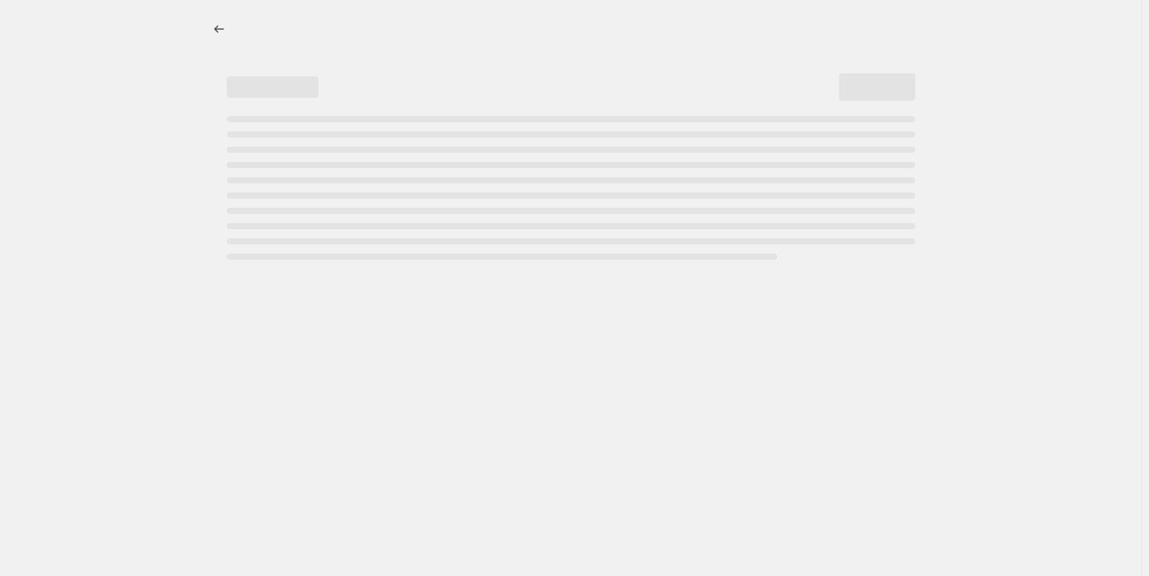
select select "percentage"
select select "collection"
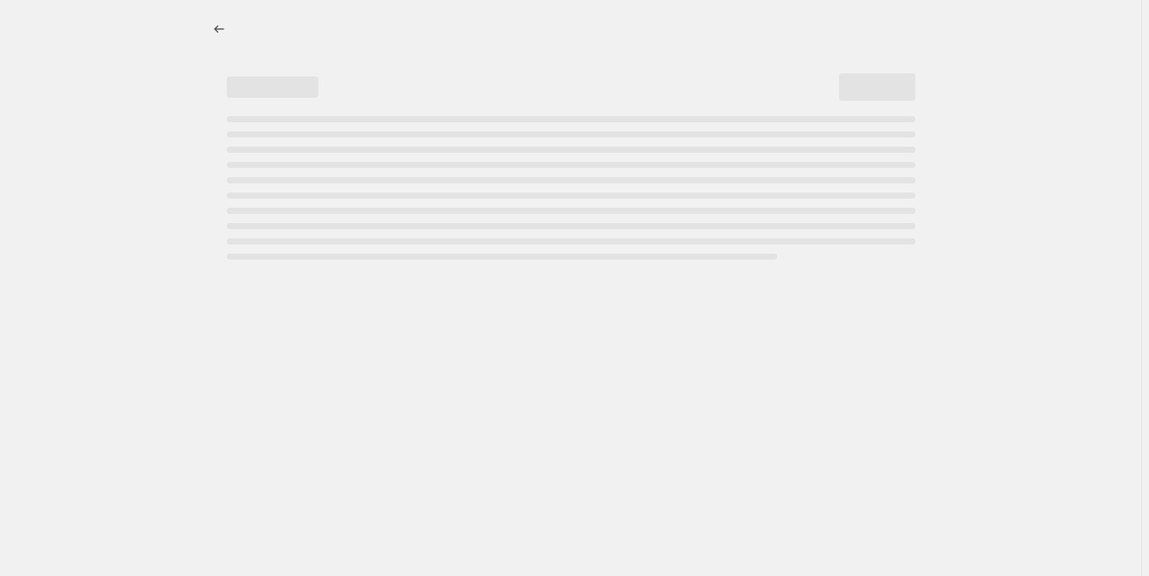
select select "collection"
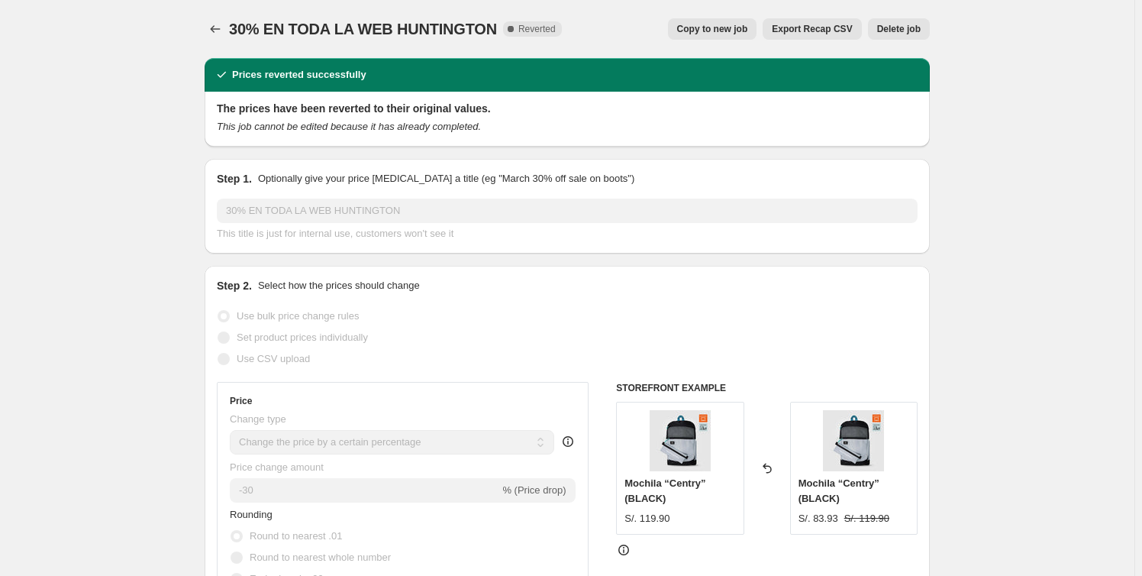
click at [709, 31] on span "Copy to new job" at bounding box center [712, 29] width 71 height 12
select select "percentage"
select select "collection"
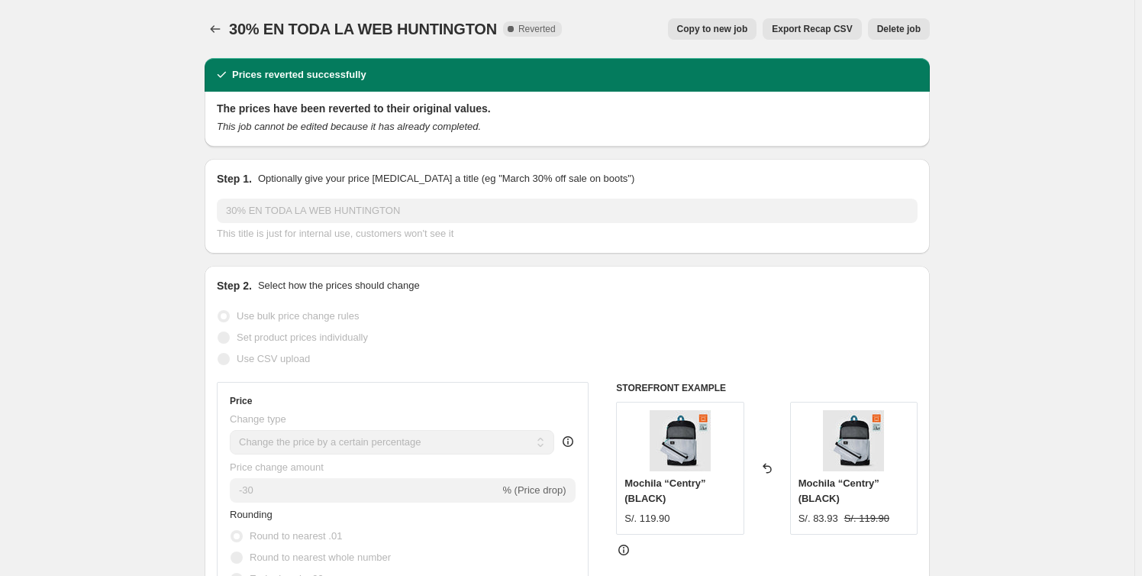
select select "collection"
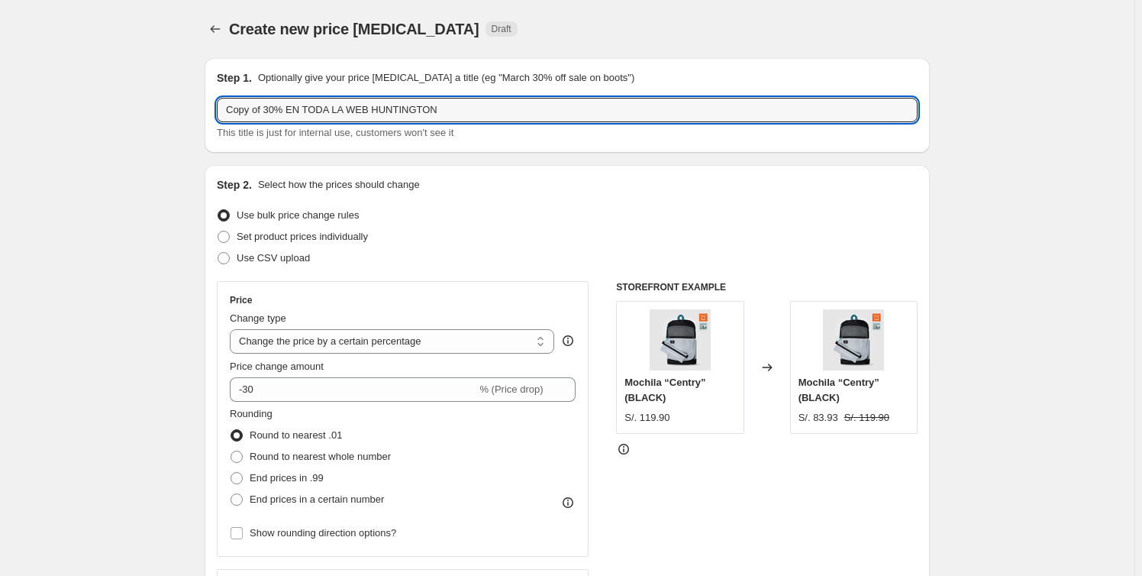
drag, startPoint x: 273, startPoint y: 113, endPoint x: 46, endPoint y: 112, distance: 227.5
drag, startPoint x: 250, startPoint y: 109, endPoint x: 989, endPoint y: 87, distance: 740.2
type input "50% POLOS MC Y ACCESORIOS"
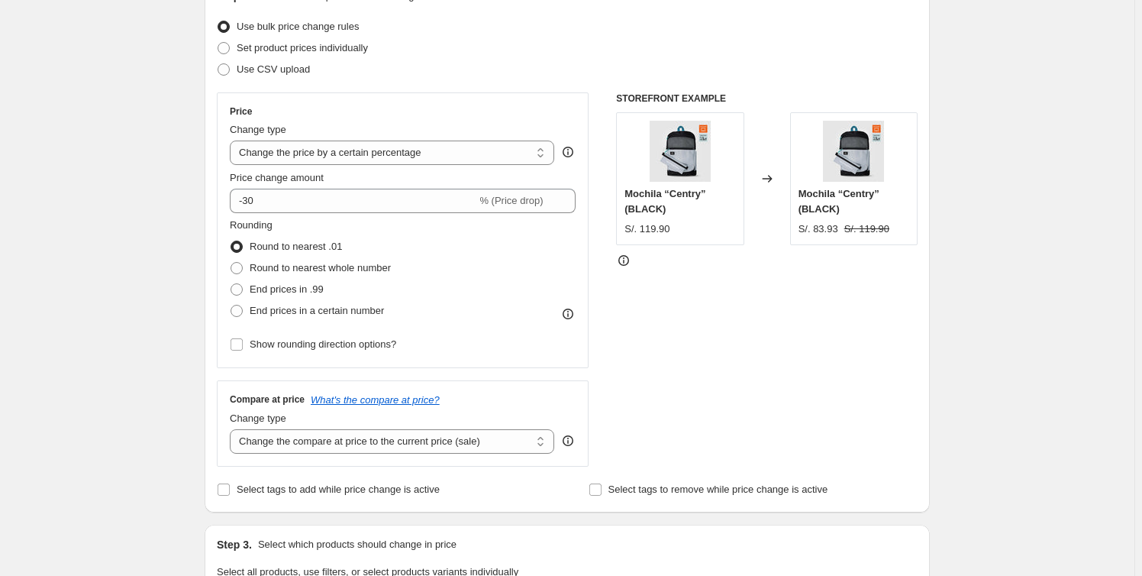
scroll to position [69, 0]
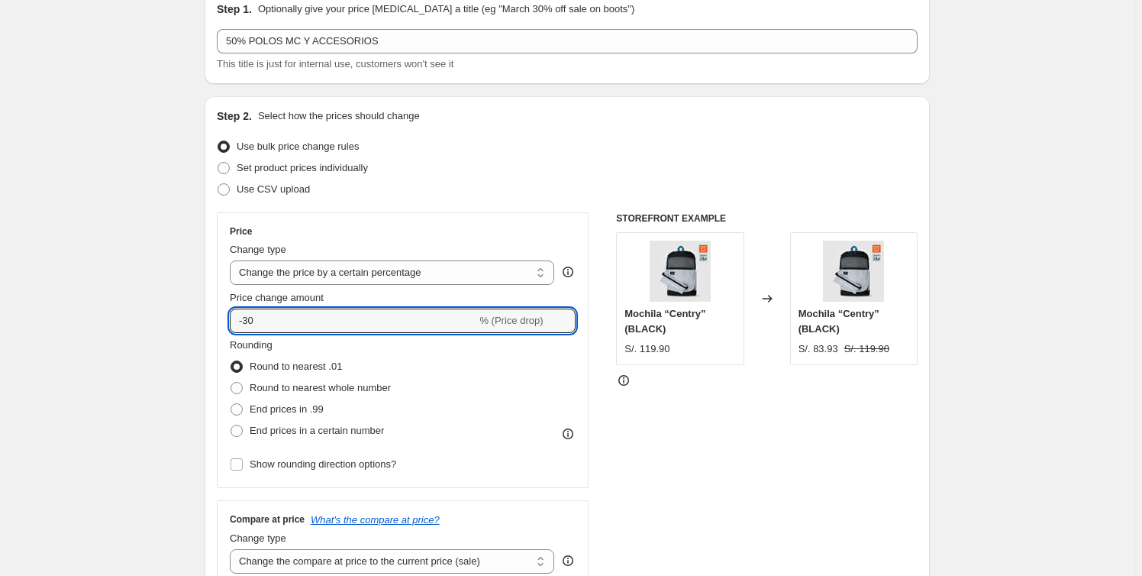
drag, startPoint x: 296, startPoint y: 318, endPoint x: 22, endPoint y: 318, distance: 274.1
type input "-50"
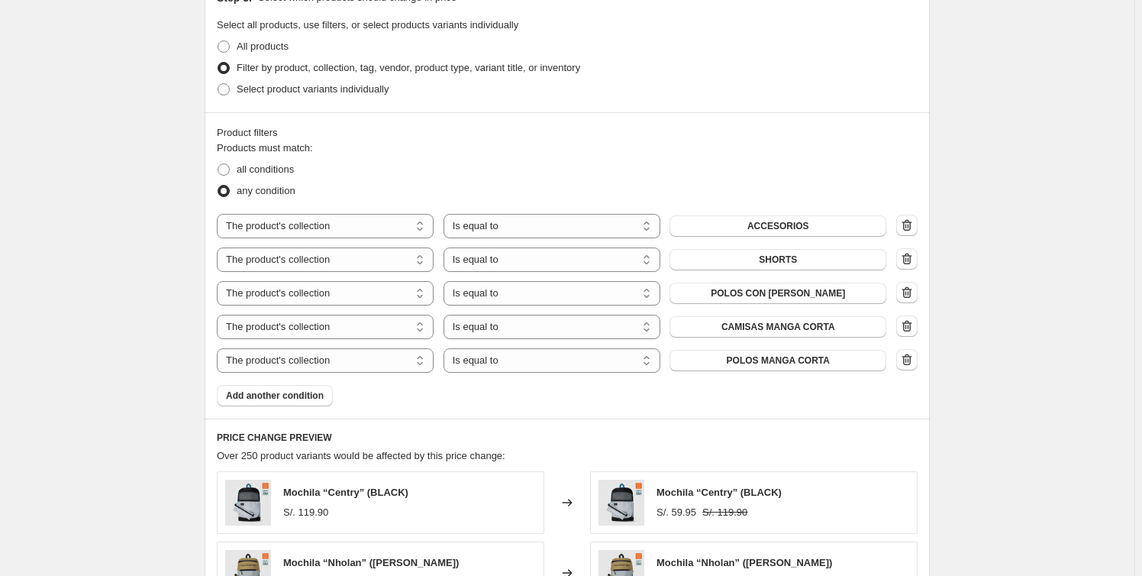
scroll to position [764, 0]
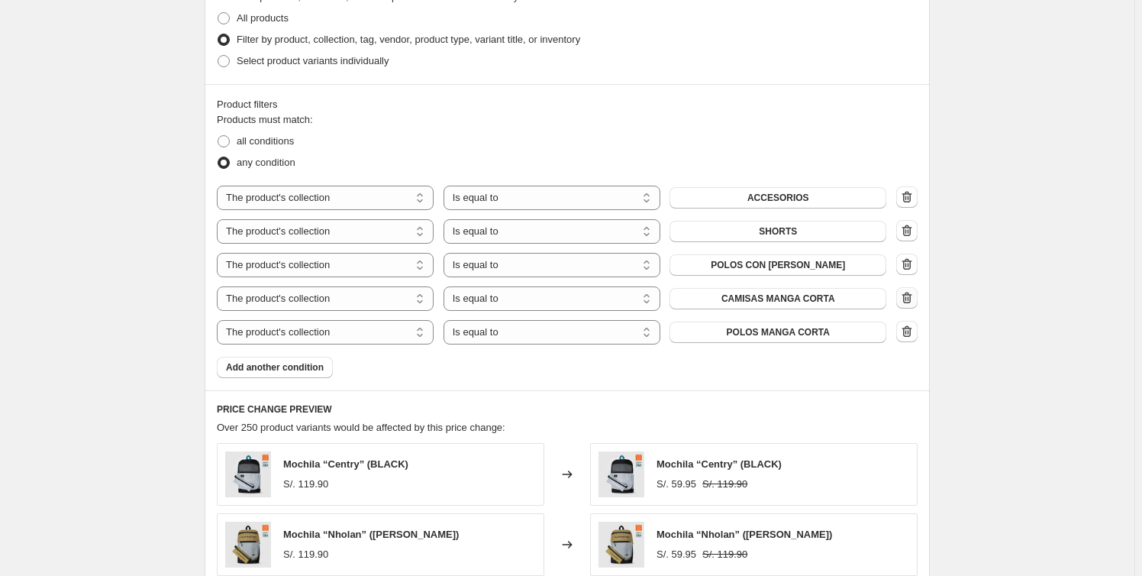
click at [907, 298] on icon "button" at bounding box center [907, 298] width 2 height 5
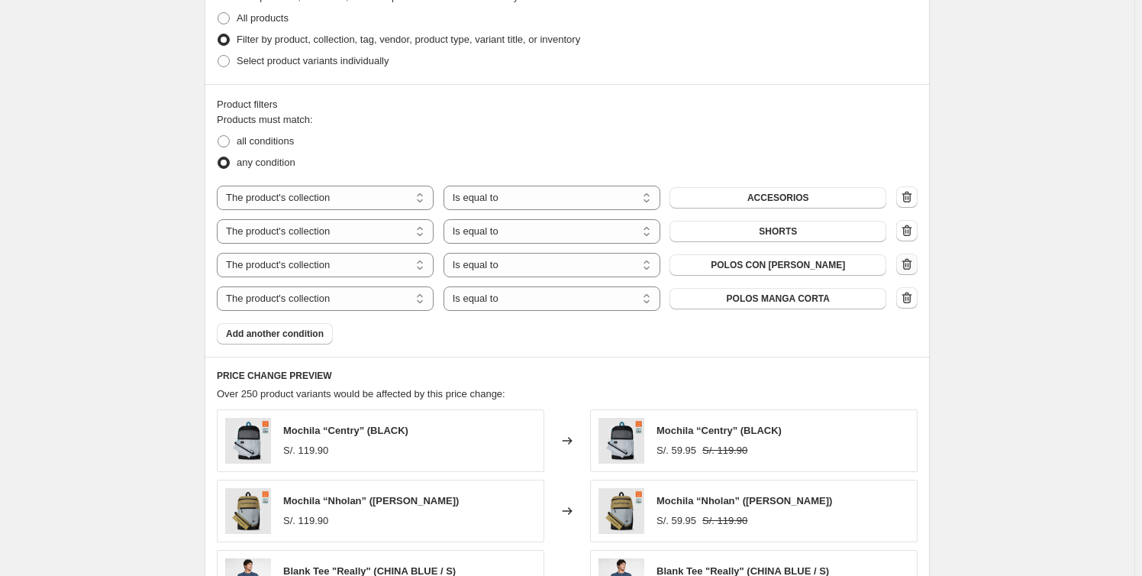
click at [912, 266] on icon "button" at bounding box center [907, 263] width 10 height 11
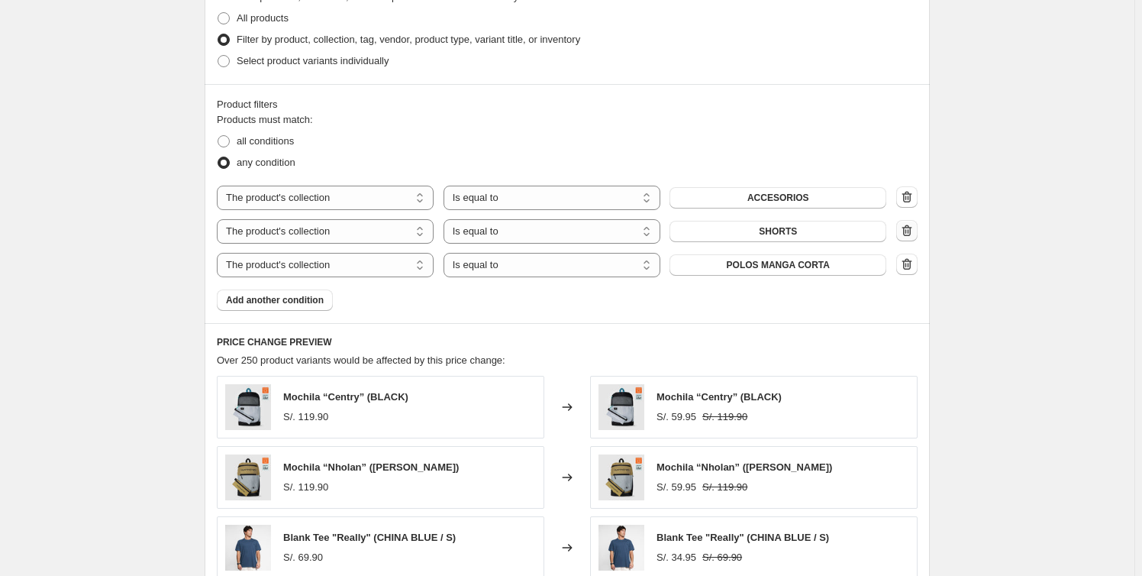
click at [909, 230] on icon "button" at bounding box center [906, 230] width 15 height 15
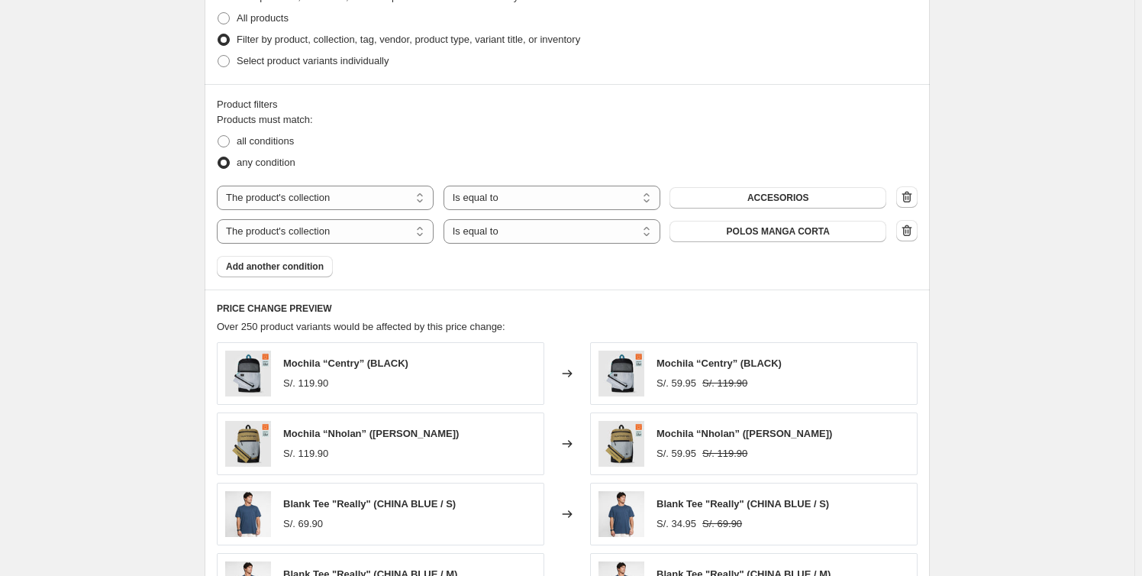
click at [1008, 217] on div "Create new price [MEDICAL_DATA]. This page is ready Create new price [MEDICAL_D…" at bounding box center [567, 102] width 1135 height 1732
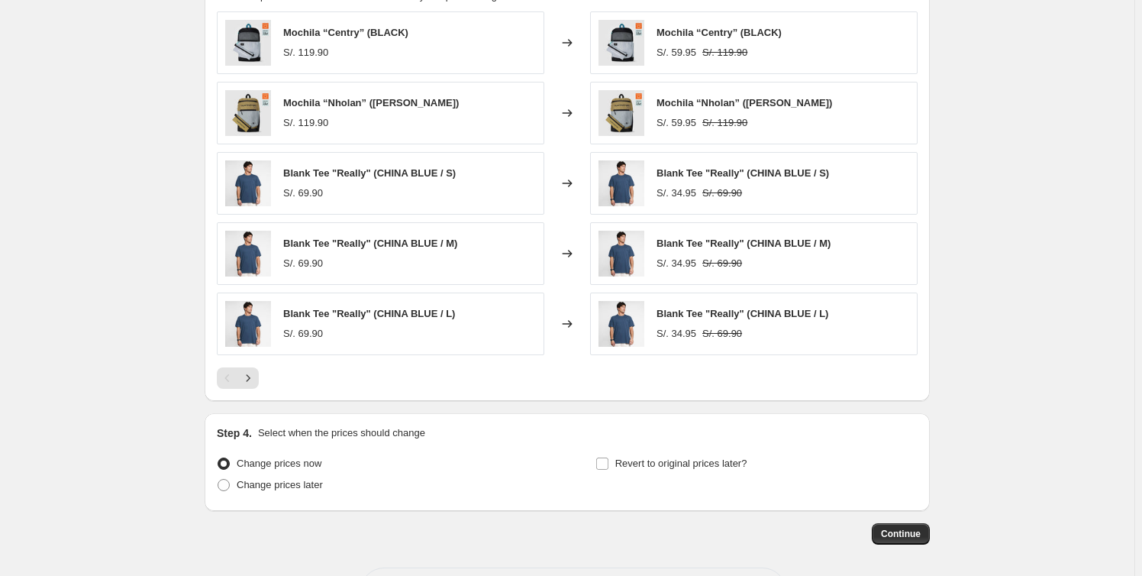
scroll to position [1155, 0]
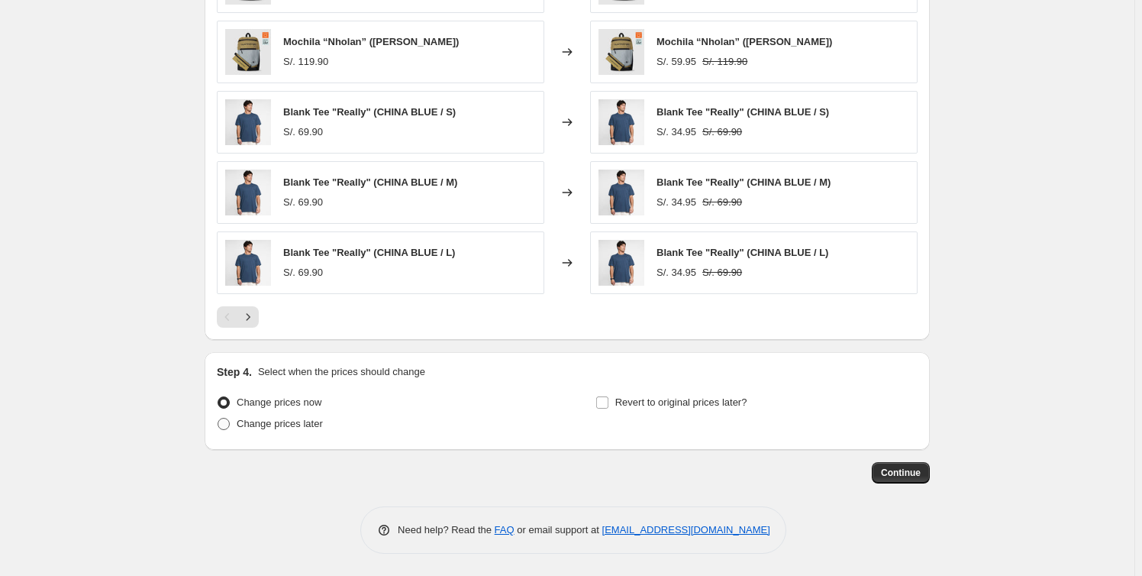
click at [267, 426] on span "Change prices later" at bounding box center [280, 423] width 86 height 11
click at [218, 418] on input "Change prices later" at bounding box center [218, 418] width 1 height 1
radio input "true"
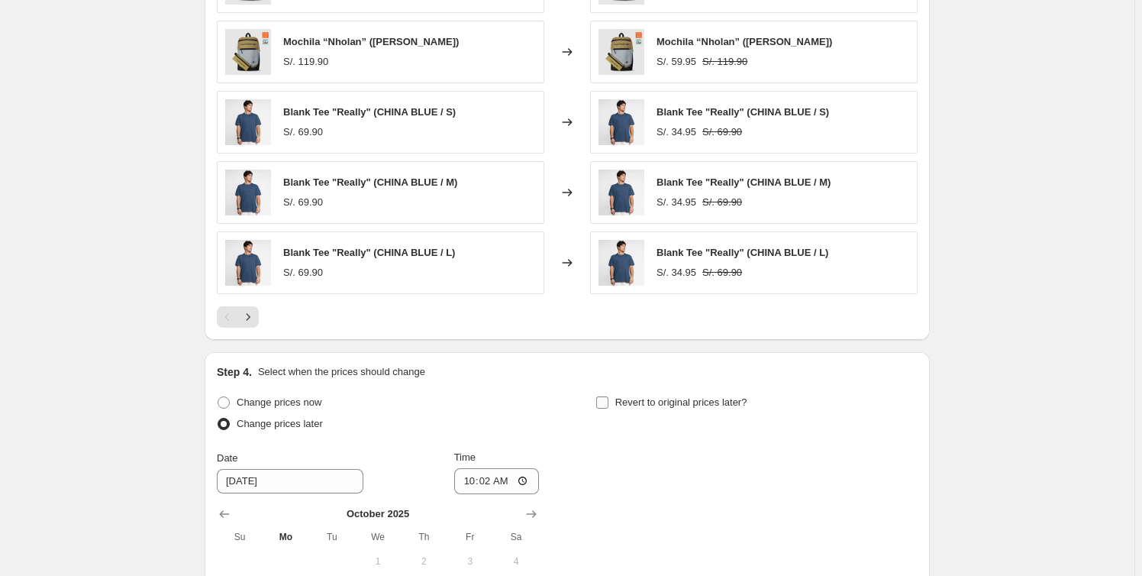
click at [621, 404] on span "Revert to original prices later?" at bounding box center [681, 401] width 132 height 11
click at [606, 404] on input "Revert to original prices later?" at bounding box center [602, 402] width 12 height 12
checkbox input "true"
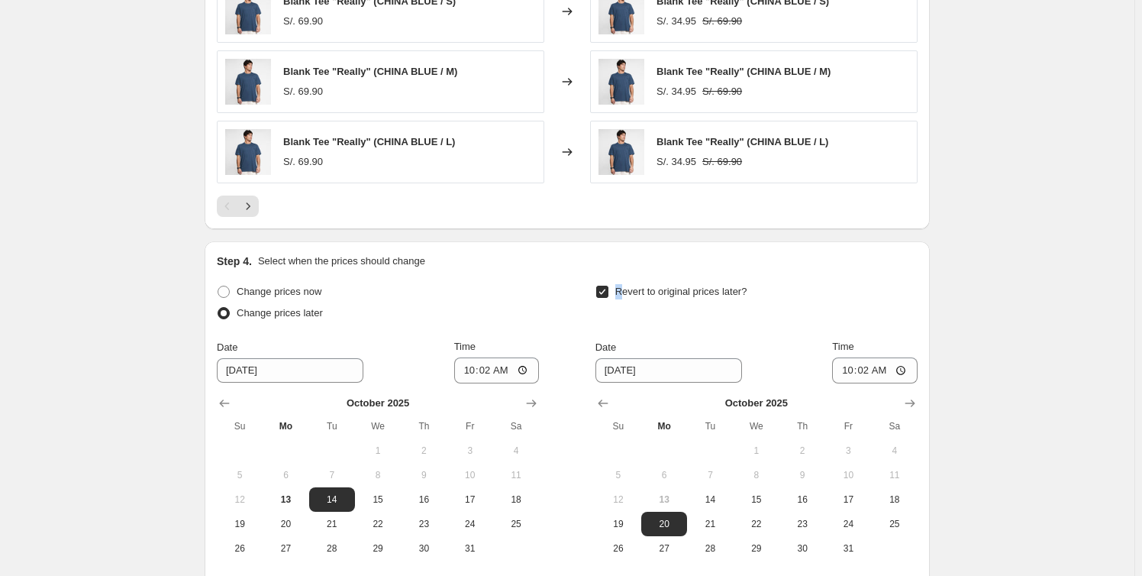
scroll to position [1416, 0]
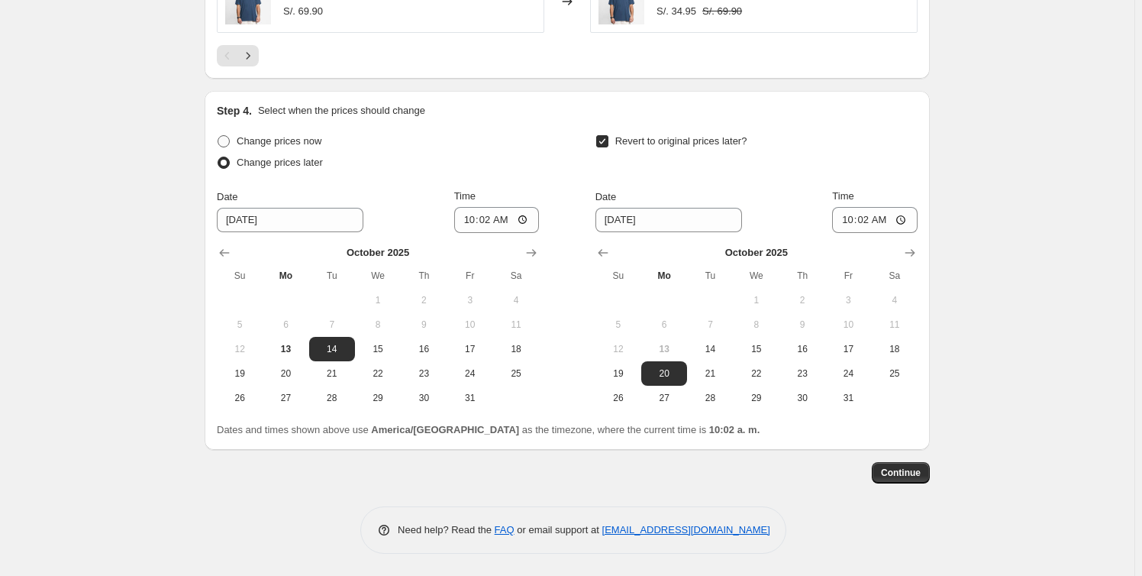
click at [293, 143] on span "Change prices now" at bounding box center [279, 140] width 85 height 11
click at [218, 136] on input "Change prices now" at bounding box center [218, 135] width 1 height 1
radio input "true"
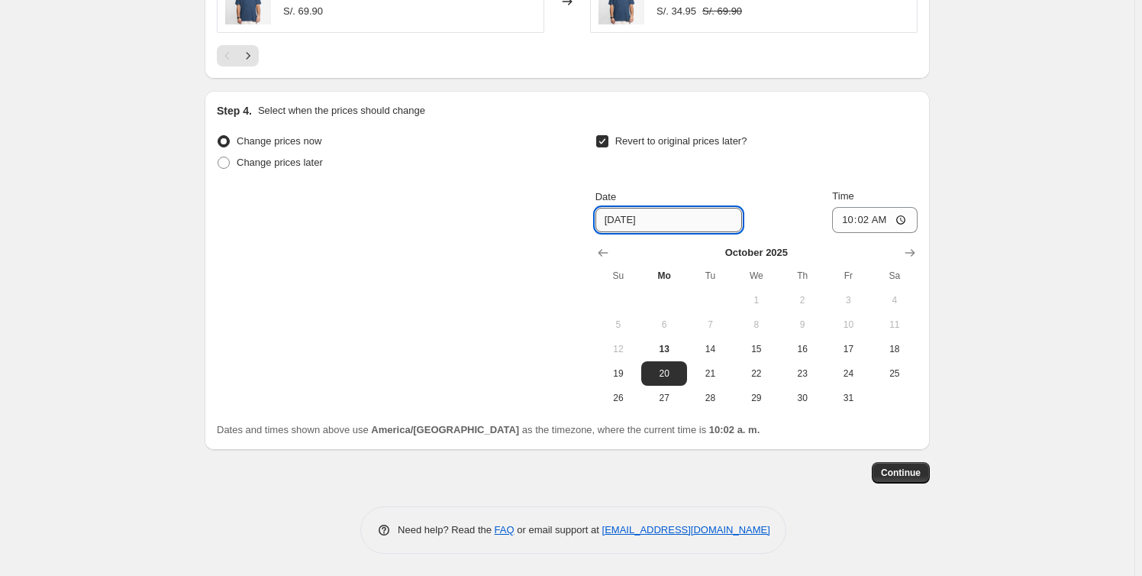
click at [618, 224] on input "[DATE]" at bounding box center [669, 220] width 147 height 24
click at [613, 220] on input "[DATE]" at bounding box center [669, 220] width 147 height 24
click at [800, 355] on button "16" at bounding box center [803, 349] width 46 height 24
type input "[DATE]"
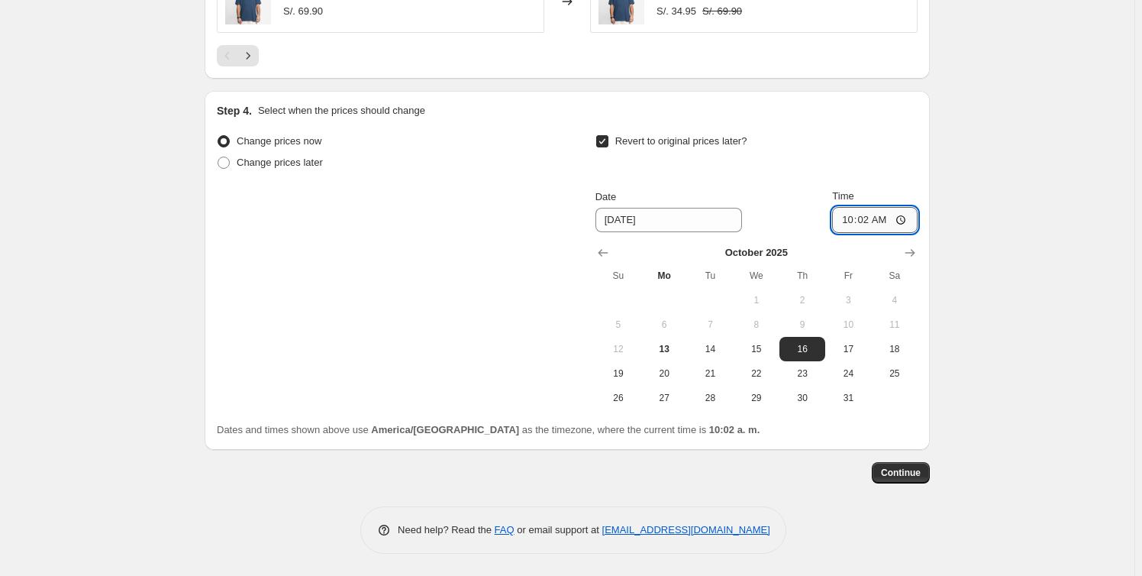
click at [865, 217] on input "10:02" at bounding box center [875, 220] width 86 height 26
type input "23:59"
click at [755, 344] on span "15" at bounding box center [757, 349] width 34 height 12
click at [807, 350] on span "16" at bounding box center [803, 349] width 34 height 12
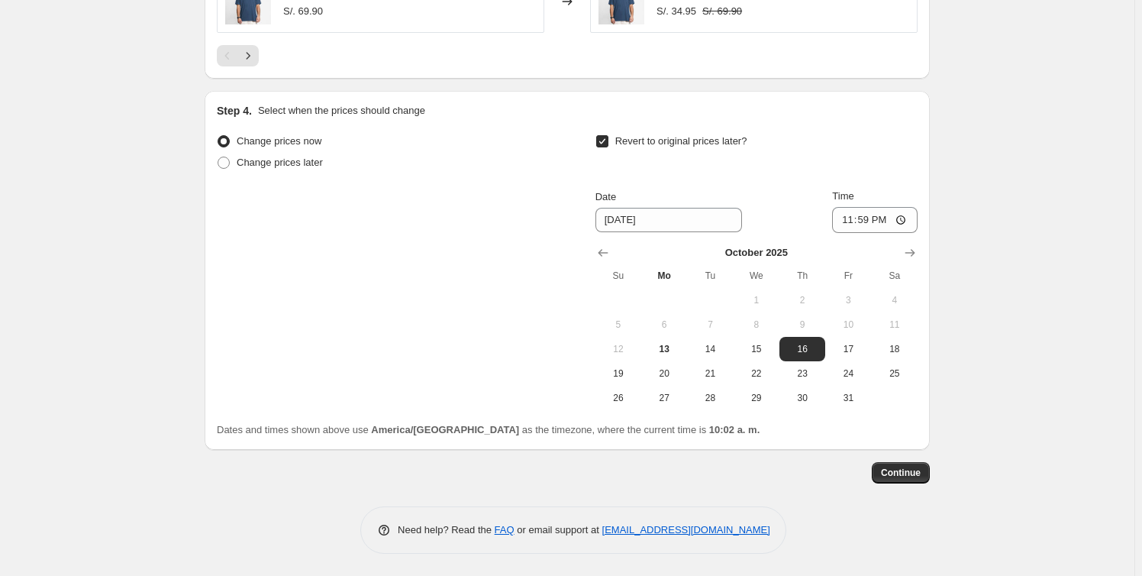
click at [767, 343] on span "15" at bounding box center [757, 349] width 34 height 12
click at [817, 347] on span "16" at bounding box center [803, 349] width 34 height 12
type input "[DATE]"
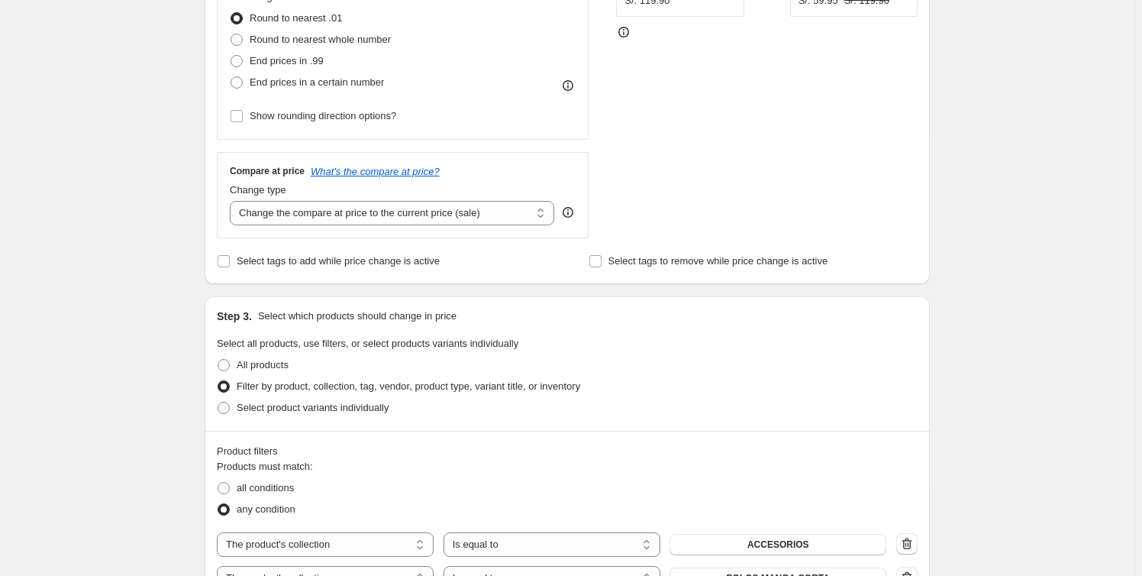
scroll to position [416, 0]
click at [492, 211] on select "Change the compare at price to the current price (sale) Change the compare at p…" at bounding box center [392, 214] width 324 height 24
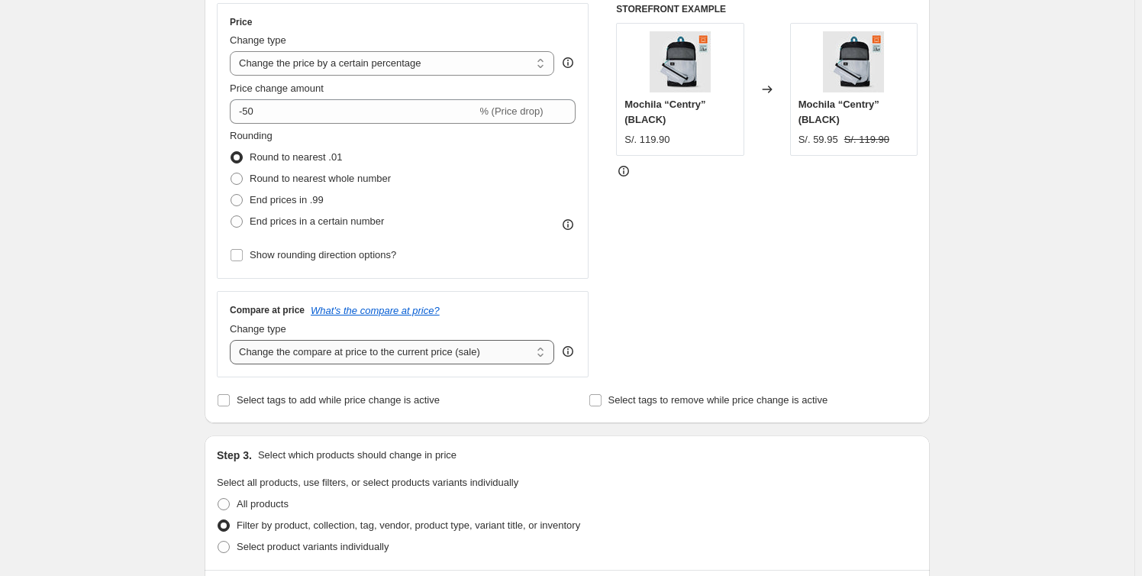
scroll to position [277, 0]
click at [496, 352] on select "Change the compare at price to the current price (sale) Change the compare at p…" at bounding box center [392, 353] width 324 height 24
select select "pp"
click at [233, 341] on select "Change the compare at price to the current price (sale) Change the compare at p…" at bounding box center [392, 353] width 324 height 24
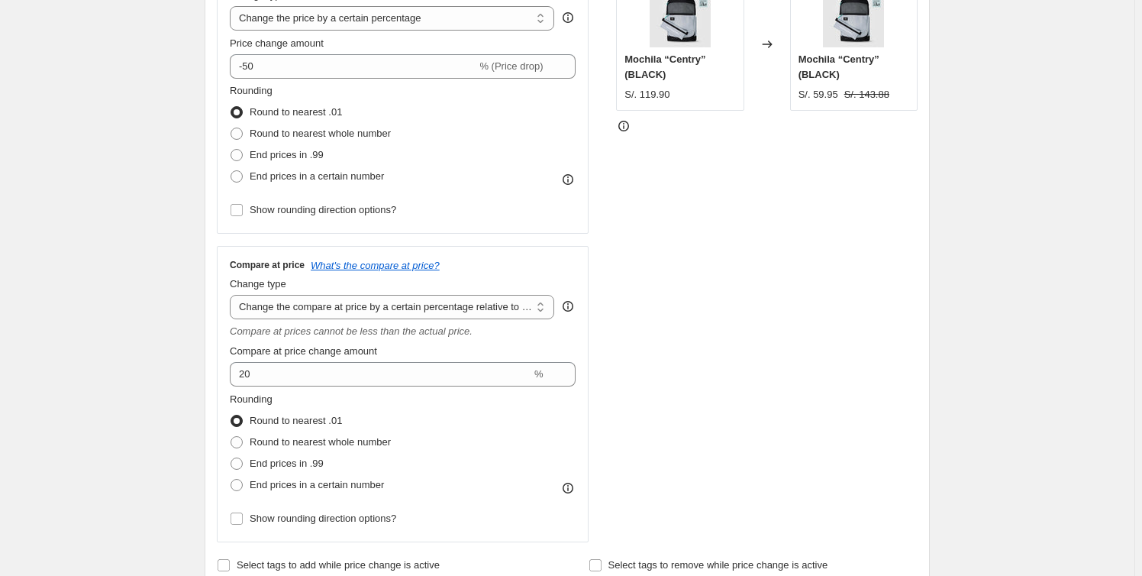
scroll to position [347, 0]
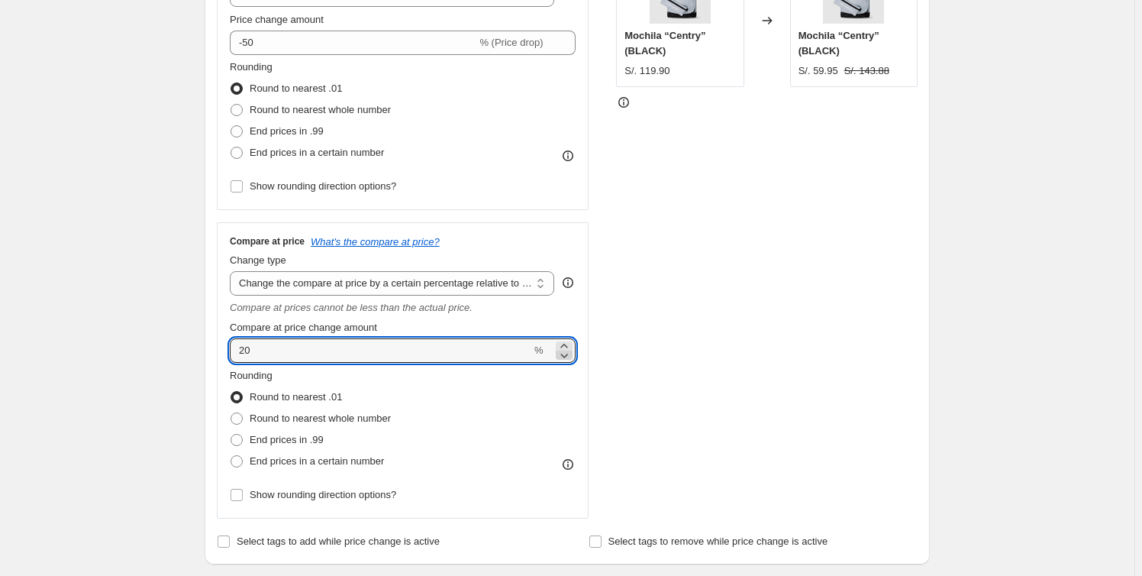
click at [563, 354] on icon at bounding box center [564, 354] width 15 height 15
click at [563, 342] on icon at bounding box center [564, 345] width 15 height 15
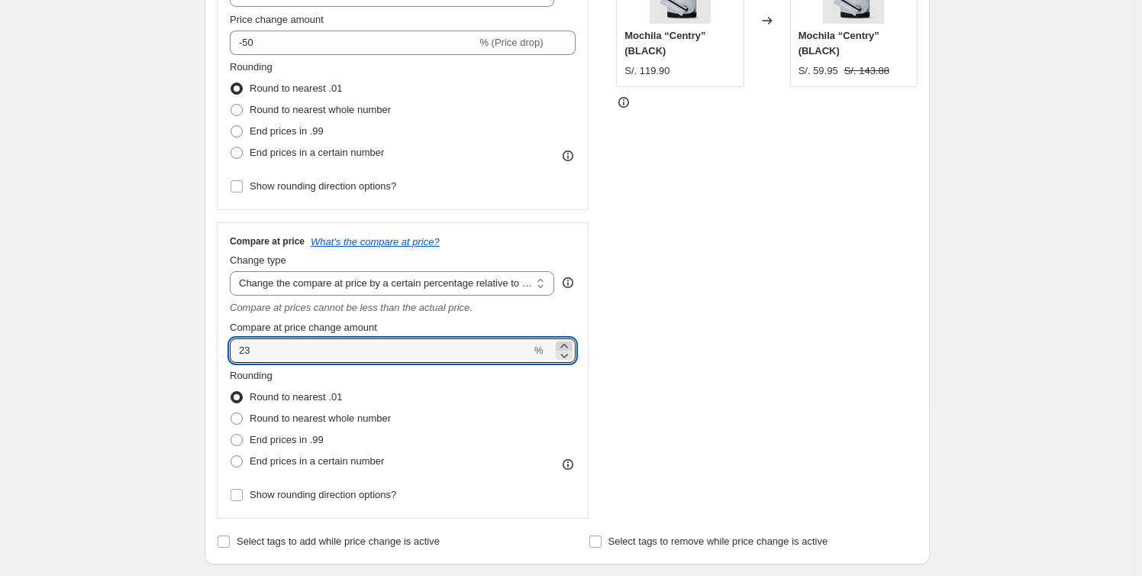
click at [563, 342] on icon at bounding box center [564, 345] width 15 height 15
drag, startPoint x: 563, startPoint y: 342, endPoint x: 452, endPoint y: 357, distance: 112.4
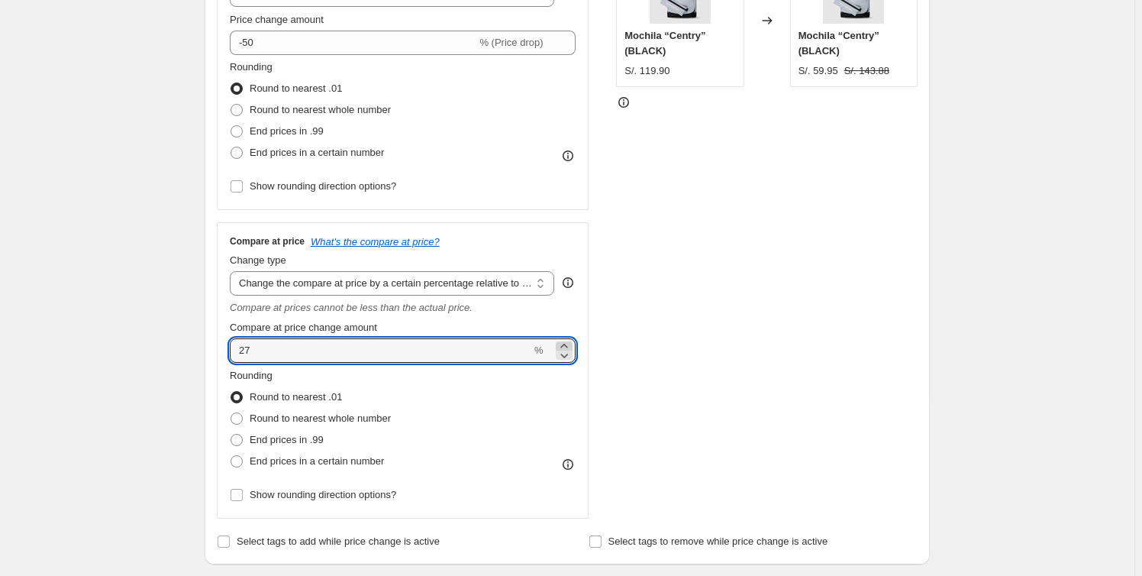
click at [563, 342] on icon at bounding box center [564, 345] width 15 height 15
drag, startPoint x: 344, startPoint y: 356, endPoint x: 64, endPoint y: 350, distance: 279.5
type input "50"
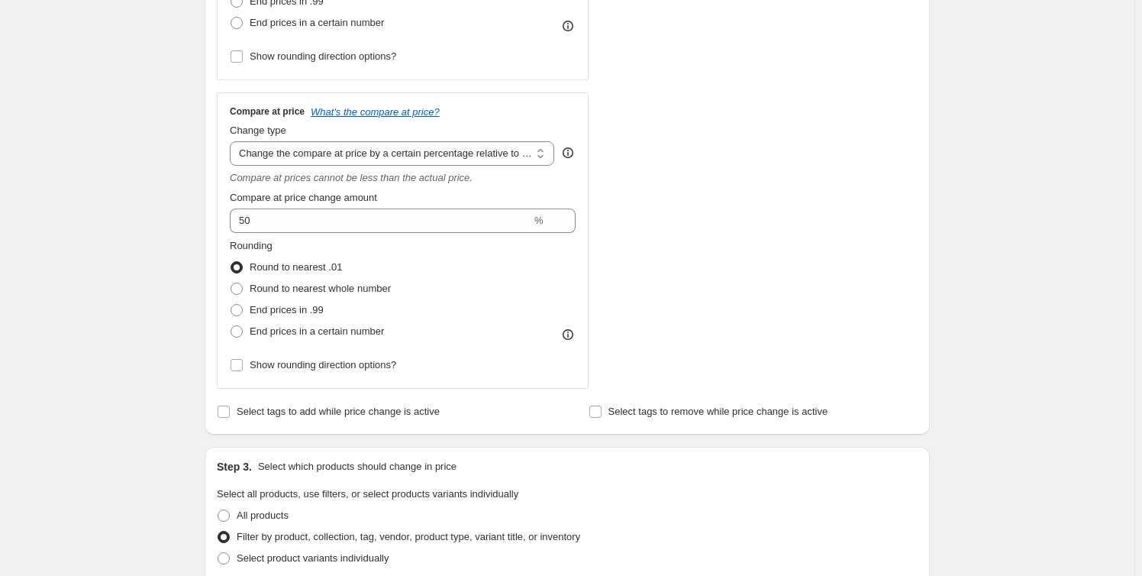
scroll to position [486, 0]
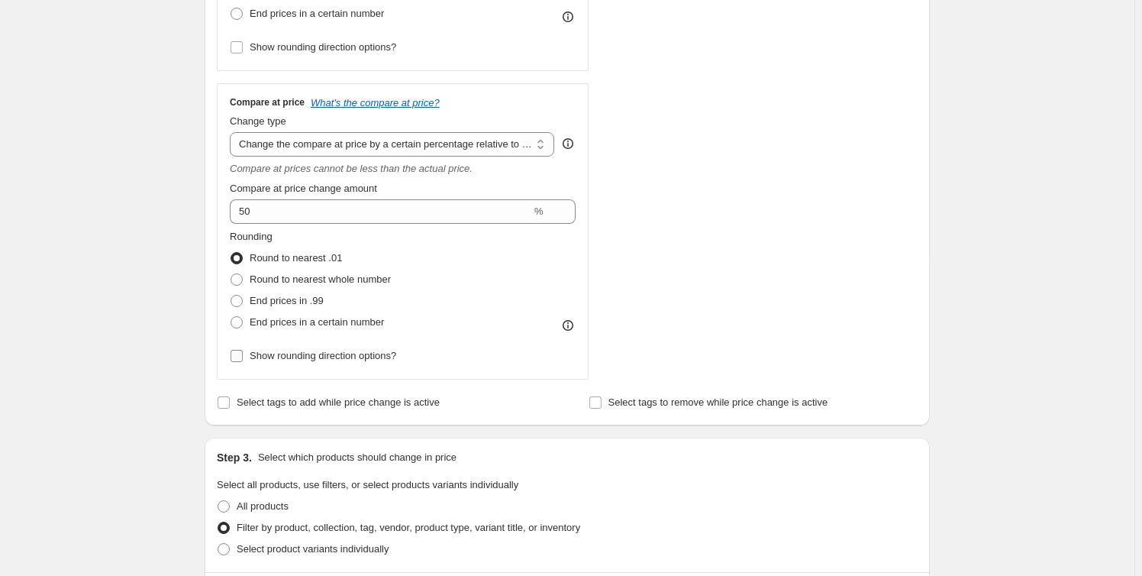
click at [243, 359] on input "Show rounding direction options?" at bounding box center [237, 356] width 12 height 12
checkbox input "true"
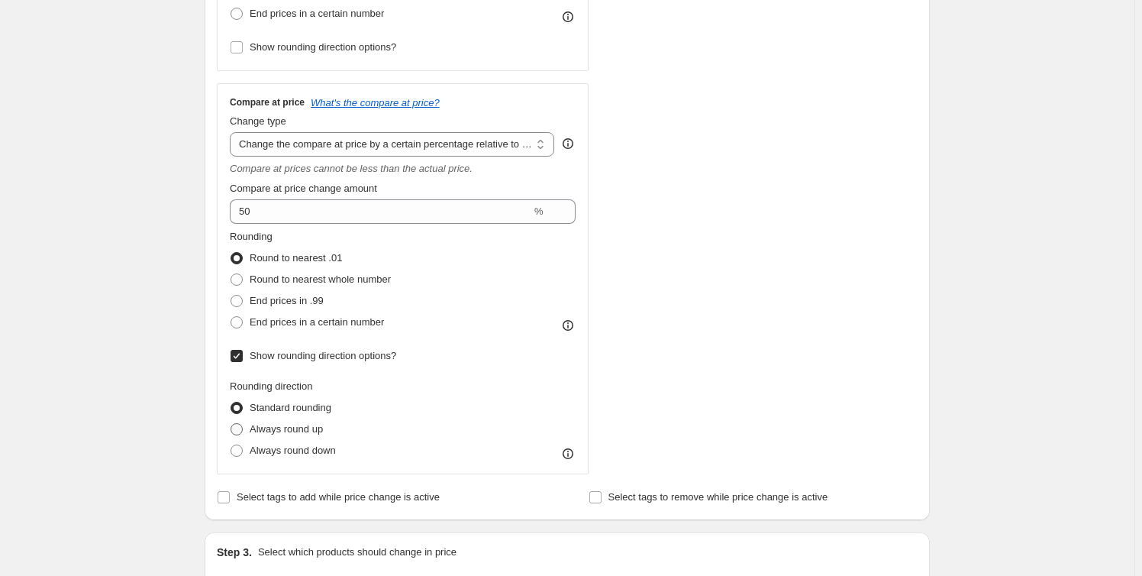
click at [244, 438] on label "Always round up" at bounding box center [276, 428] width 93 height 21
click at [231, 424] on input "Always round up" at bounding box center [231, 423] width 1 height 1
radio input "true"
click at [243, 411] on span at bounding box center [237, 408] width 12 height 12
click at [231, 402] on input "Standard rounding" at bounding box center [231, 402] width 1 height 1
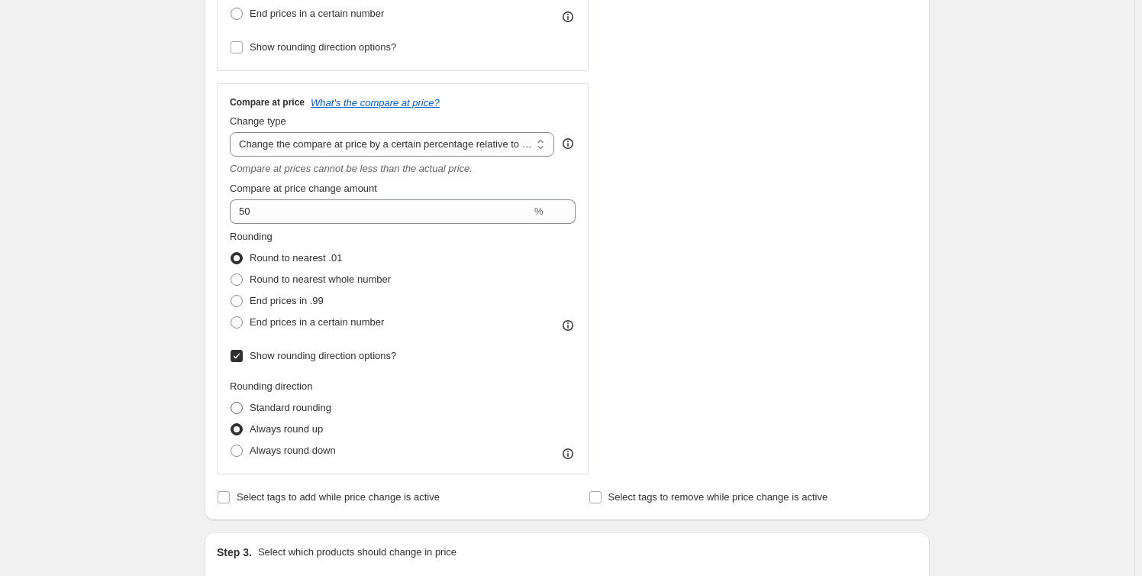
radio input "true"
click at [579, 458] on div "Compare at price What's the compare at price? Change type Change the compare at…" at bounding box center [403, 278] width 372 height 391
click at [573, 457] on icon at bounding box center [567, 453] width 15 height 15
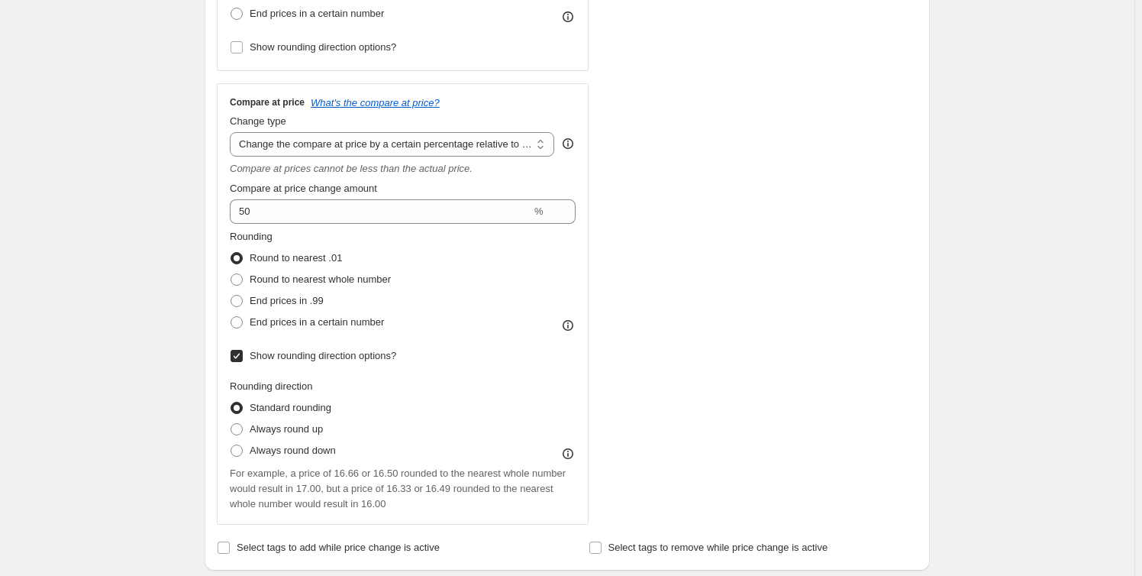
click at [237, 357] on input "Show rounding direction options?" at bounding box center [237, 356] width 12 height 12
checkbox input "false"
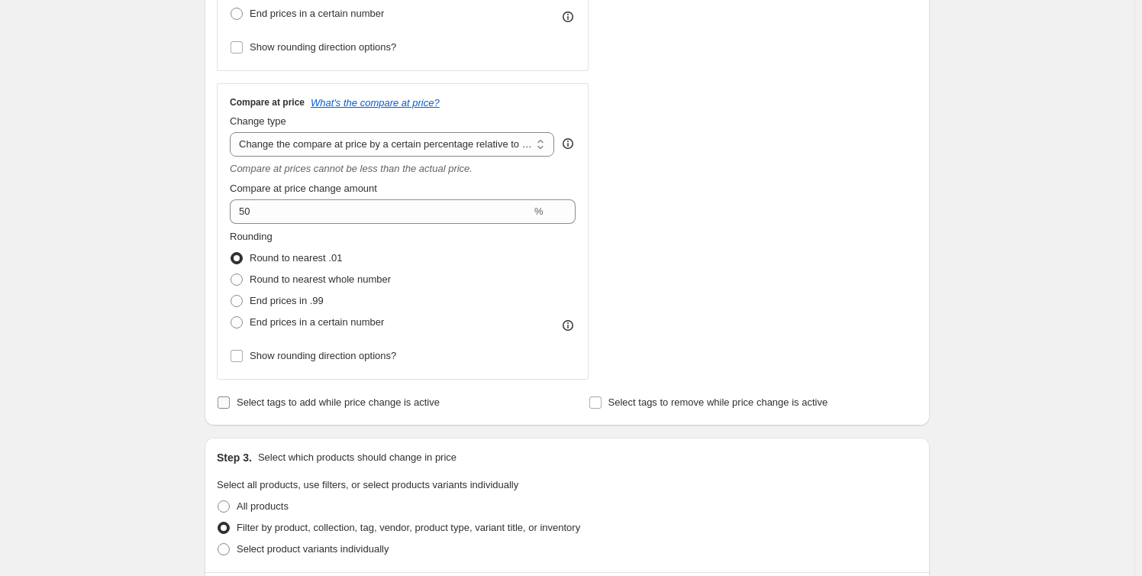
click at [229, 400] on input "Select tags to add while price change is active" at bounding box center [224, 402] width 12 height 12
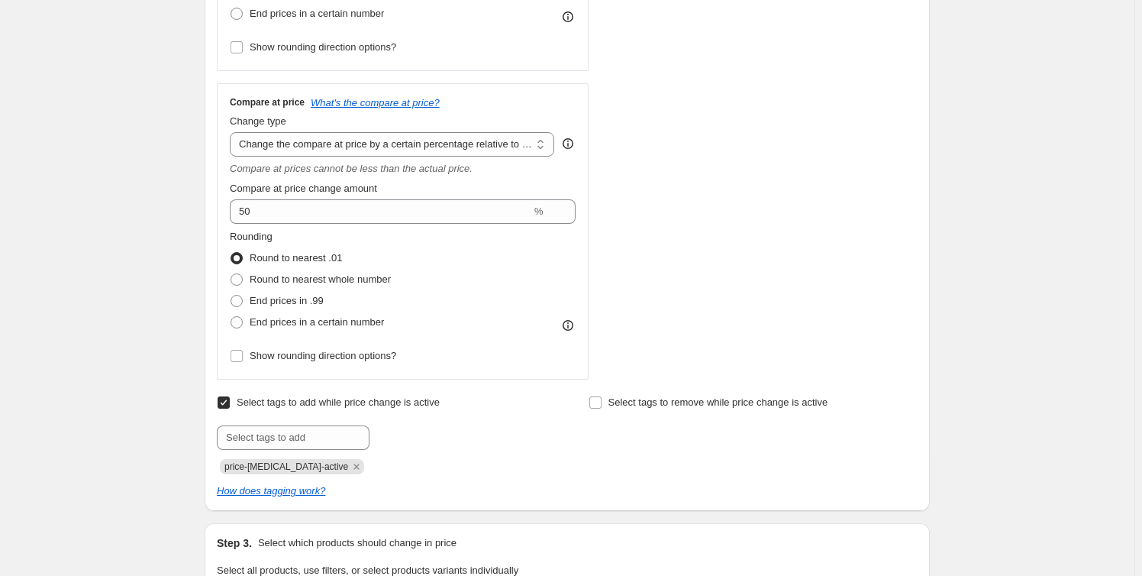
click at [227, 403] on input "Select tags to add while price change is active" at bounding box center [224, 402] width 12 height 12
checkbox input "false"
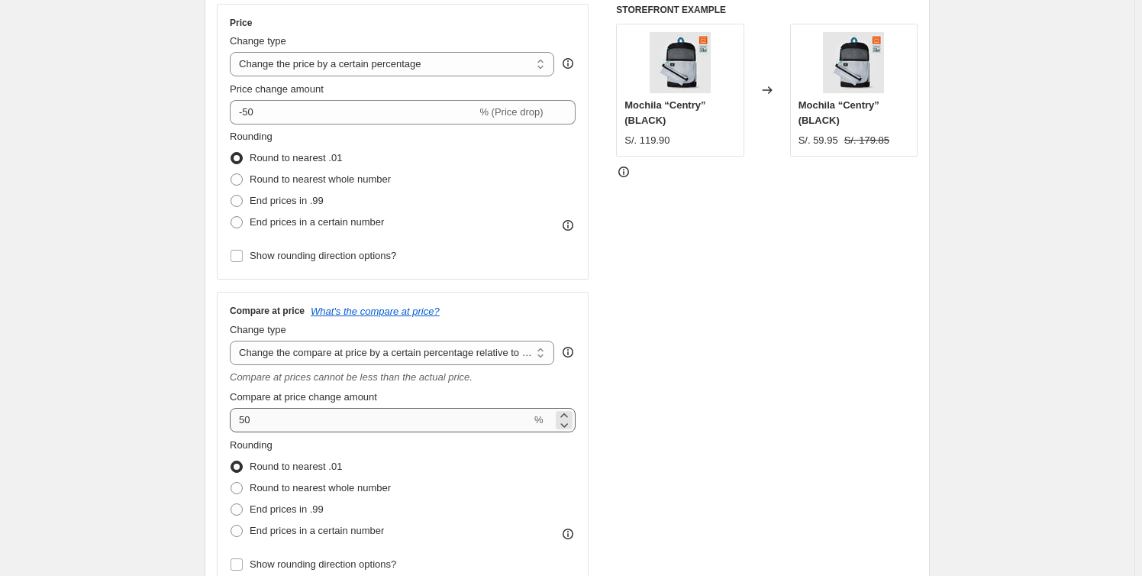
scroll to position [416, 0]
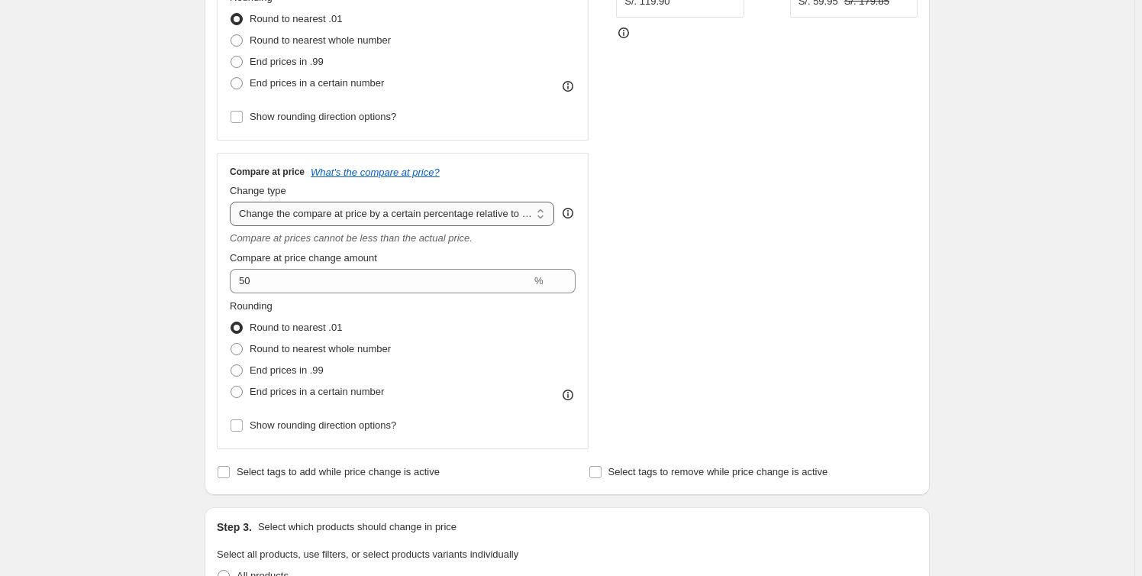
click at [476, 221] on select "Change the compare at price to the current price (sale) Change the compare at p…" at bounding box center [392, 214] width 324 height 24
select select "percentage"
click at [233, 202] on select "Change the compare at price to the current price (sale) Change the compare at p…" at bounding box center [392, 214] width 324 height 24
type input "-15"
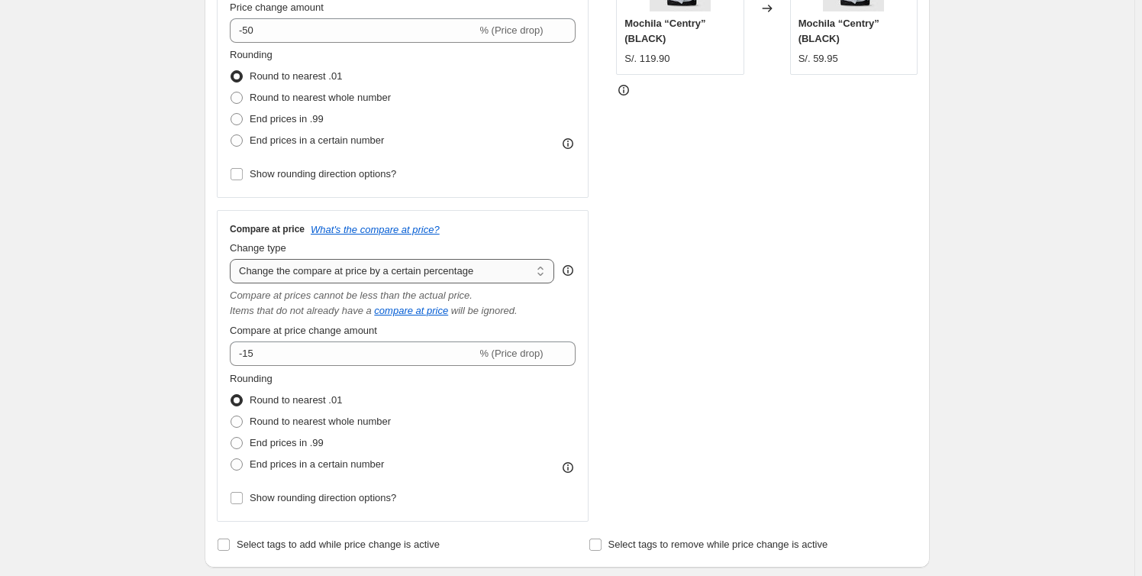
scroll to position [347, 0]
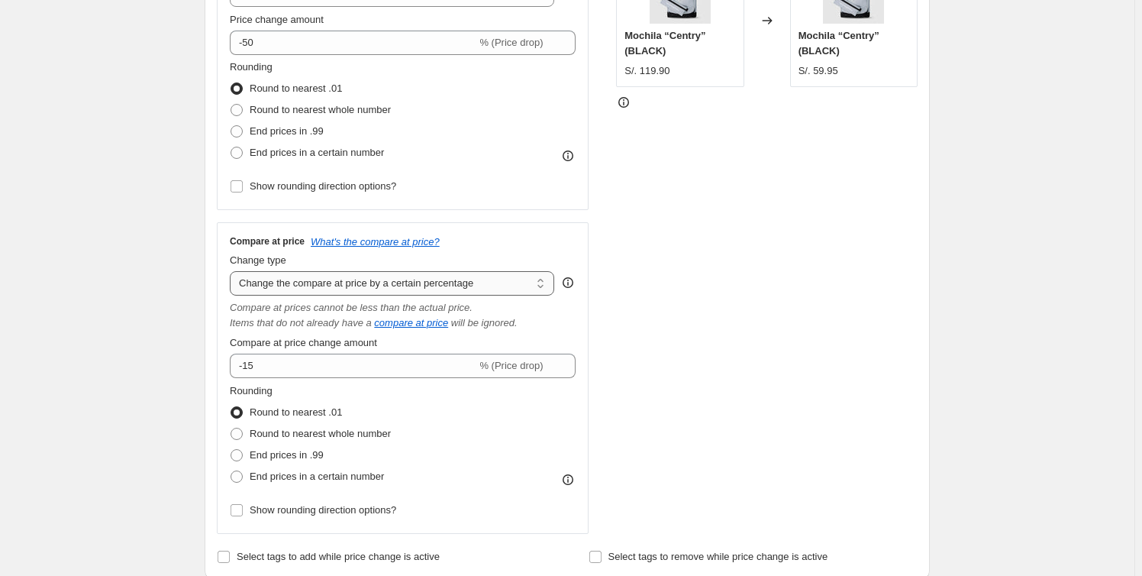
click at [450, 279] on select "Change the compare at price to the current price (sale) Change the compare at p…" at bounding box center [392, 283] width 324 height 24
click at [457, 288] on select "Change the compare at price to the current price (sale) Change the compare at p…" at bounding box center [392, 283] width 324 height 24
select select "ep"
click at [233, 271] on select "Change the compare at price to the current price (sale) Change the compare at p…" at bounding box center [392, 283] width 324 height 24
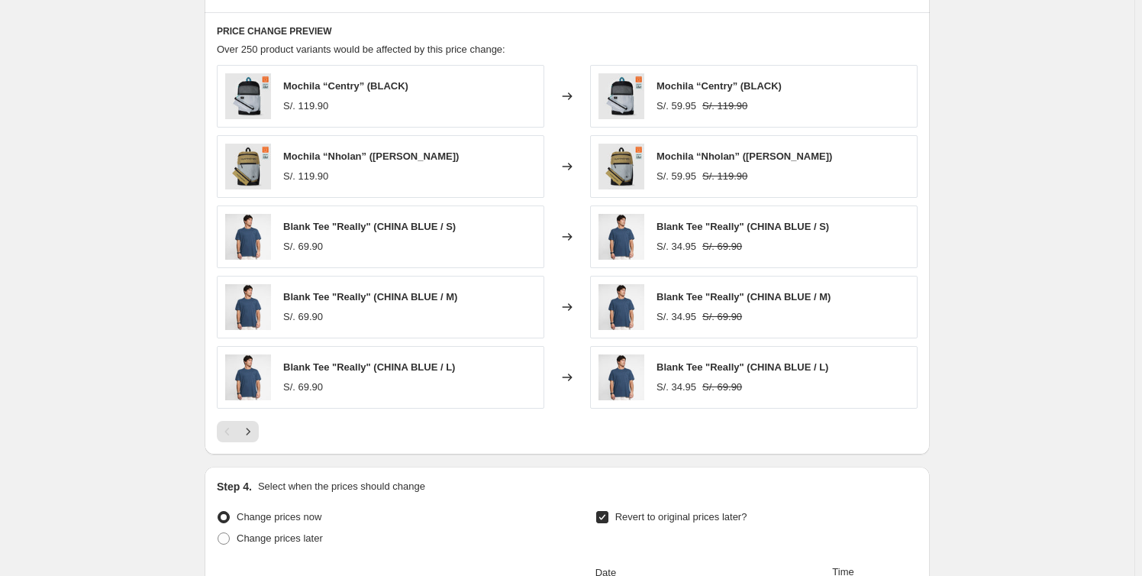
scroll to position [1416, 0]
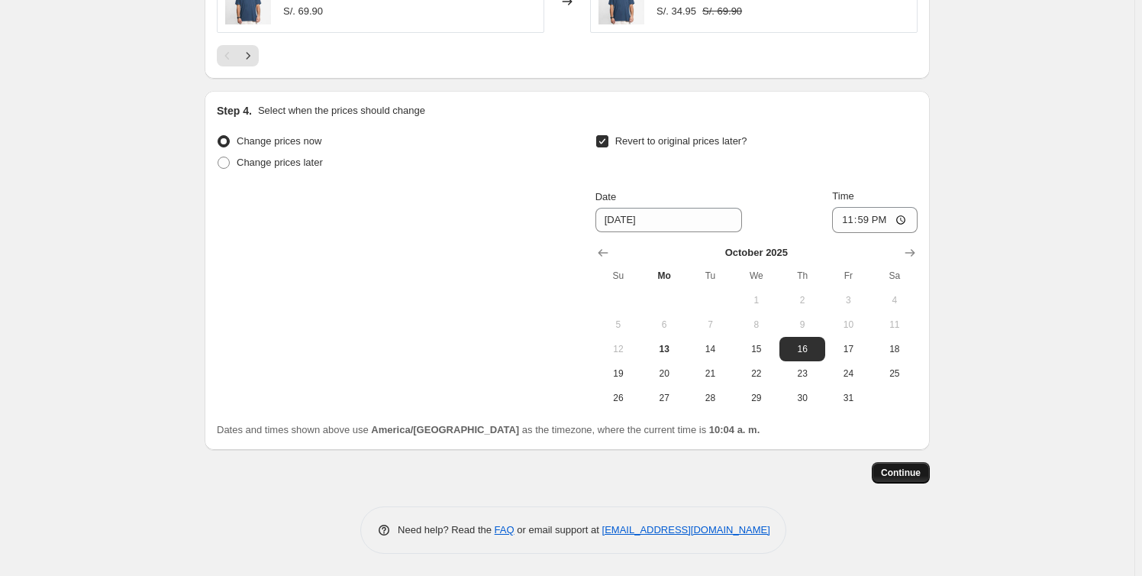
click at [910, 470] on span "Continue" at bounding box center [901, 472] width 40 height 12
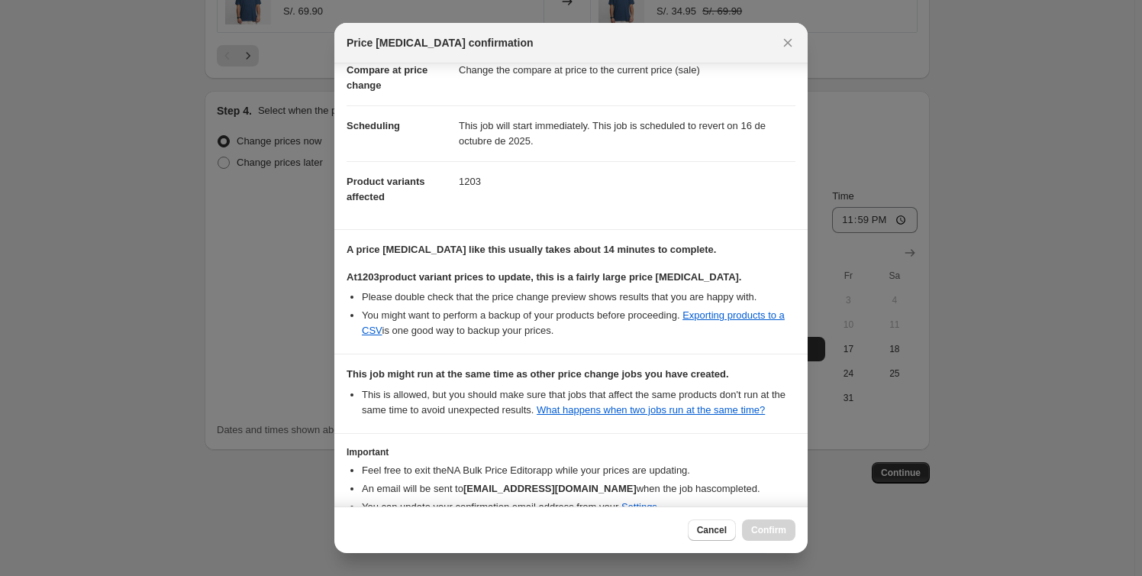
scroll to position [166, 0]
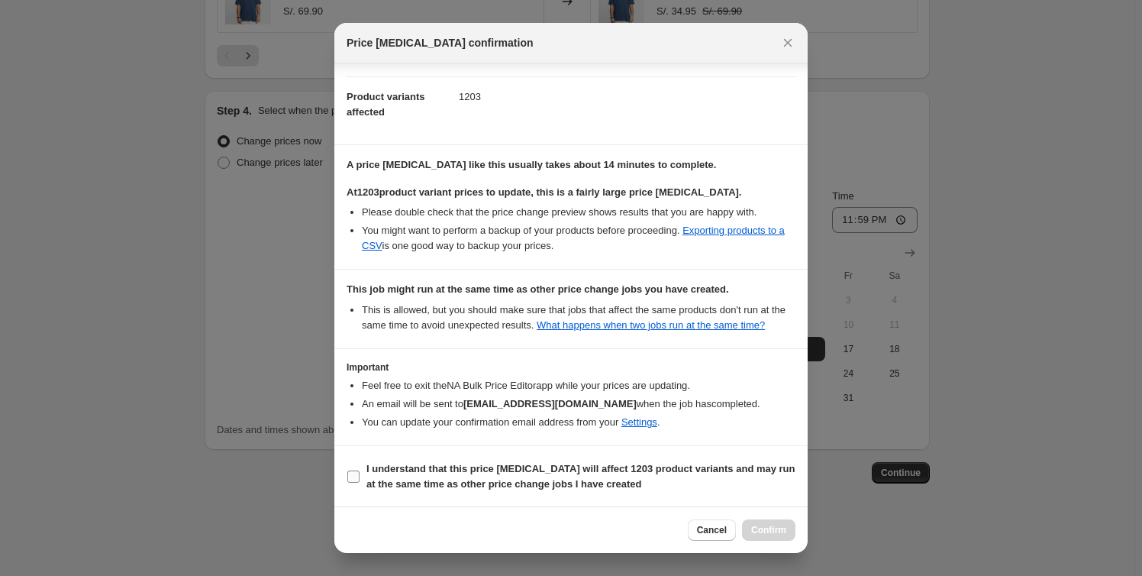
drag, startPoint x: 372, startPoint y: 473, endPoint x: 449, endPoint y: 483, distance: 77.7
click at [372, 474] on span "I understand that this price [MEDICAL_DATA] will affect 1203 product variants a…" at bounding box center [580, 476] width 429 height 31
click at [360, 474] on input "I understand that this price [MEDICAL_DATA] will affect 1203 product variants a…" at bounding box center [353, 476] width 12 height 12
checkbox input "true"
click at [772, 531] on span "Confirm" at bounding box center [768, 530] width 35 height 12
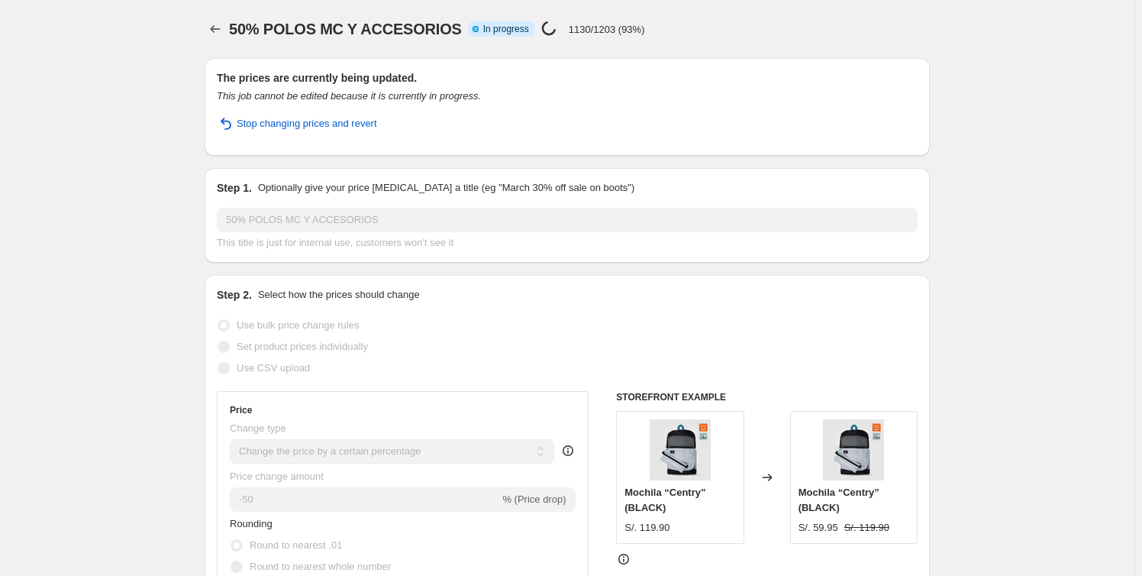
select select "percentage"
select select "collection"
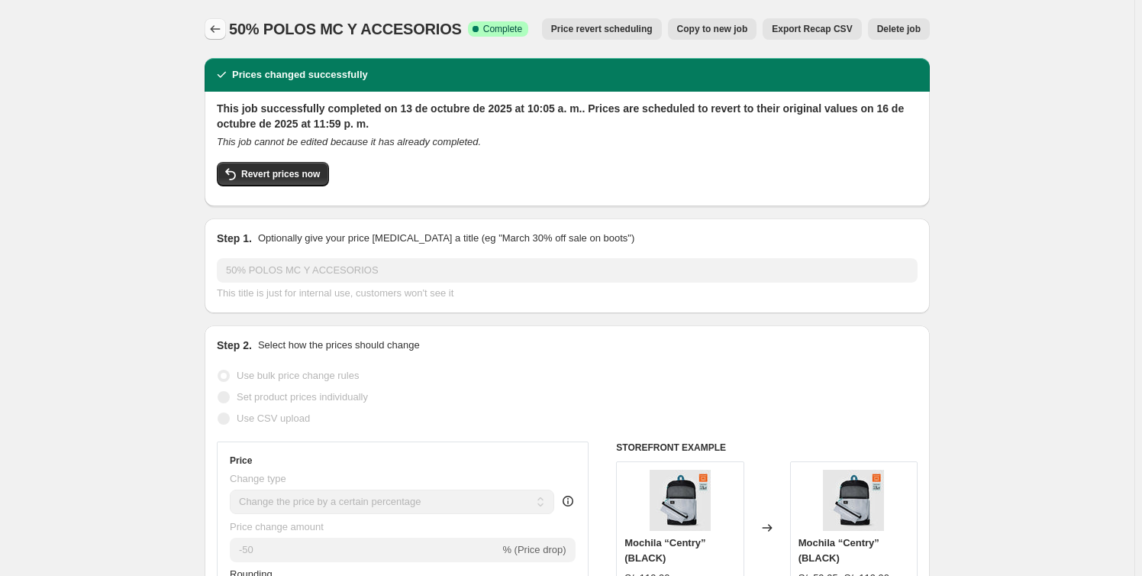
click at [215, 28] on icon "Price change jobs" at bounding box center [216, 29] width 10 height 8
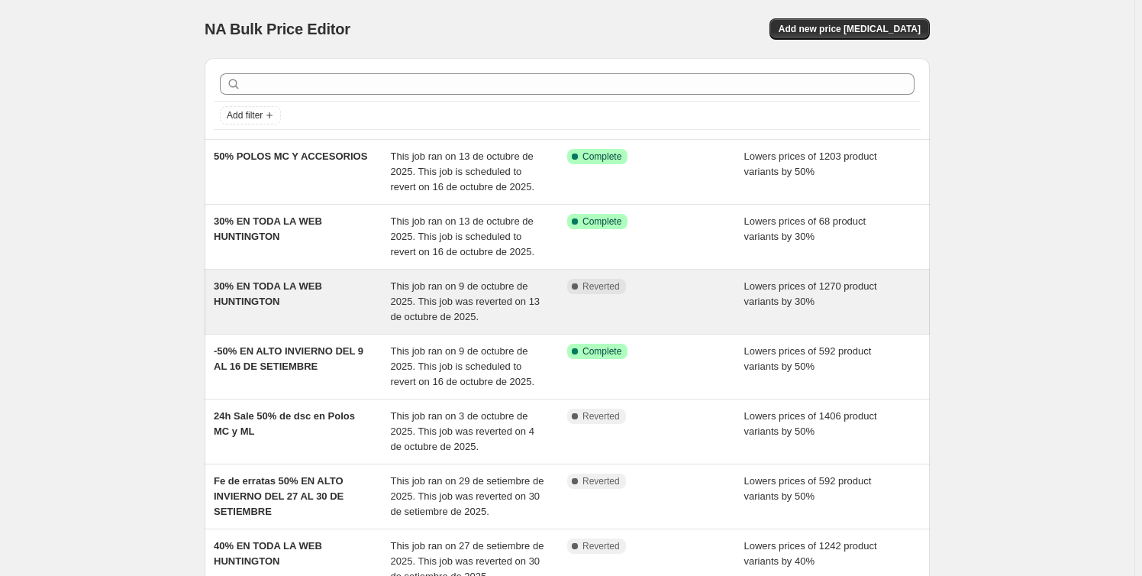
click at [689, 302] on div "Complete Reverted" at bounding box center [655, 302] width 177 height 46
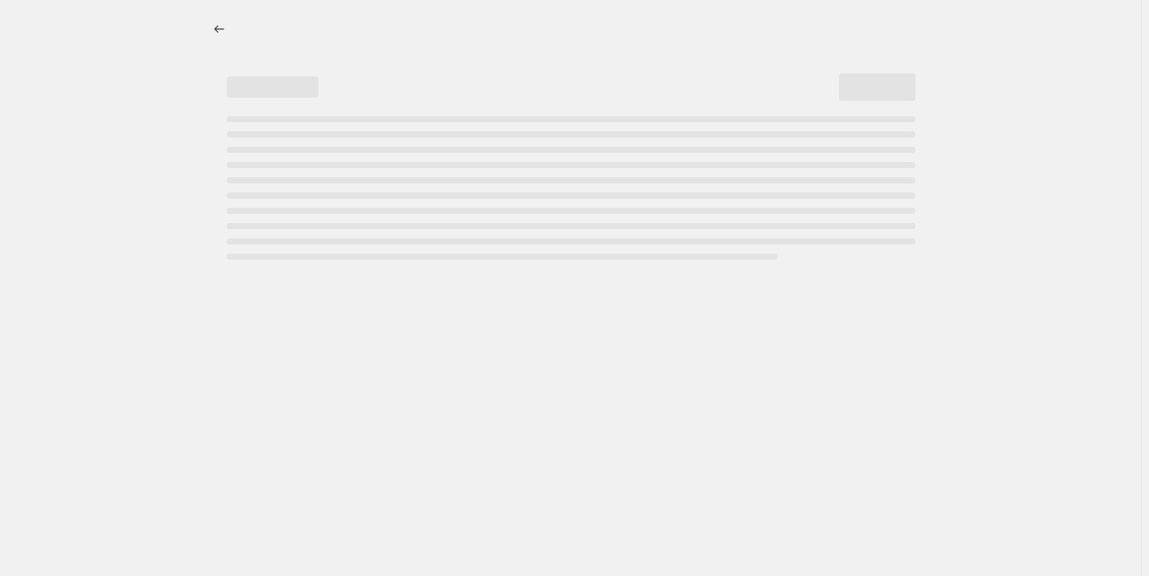
select select "percentage"
select select "collection"
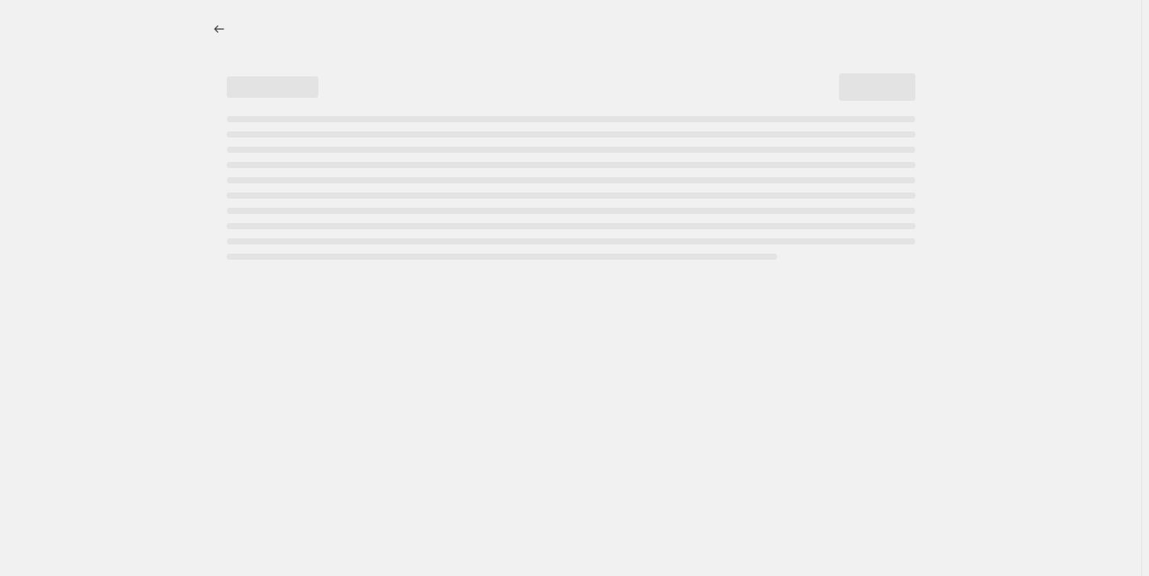
select select "collection"
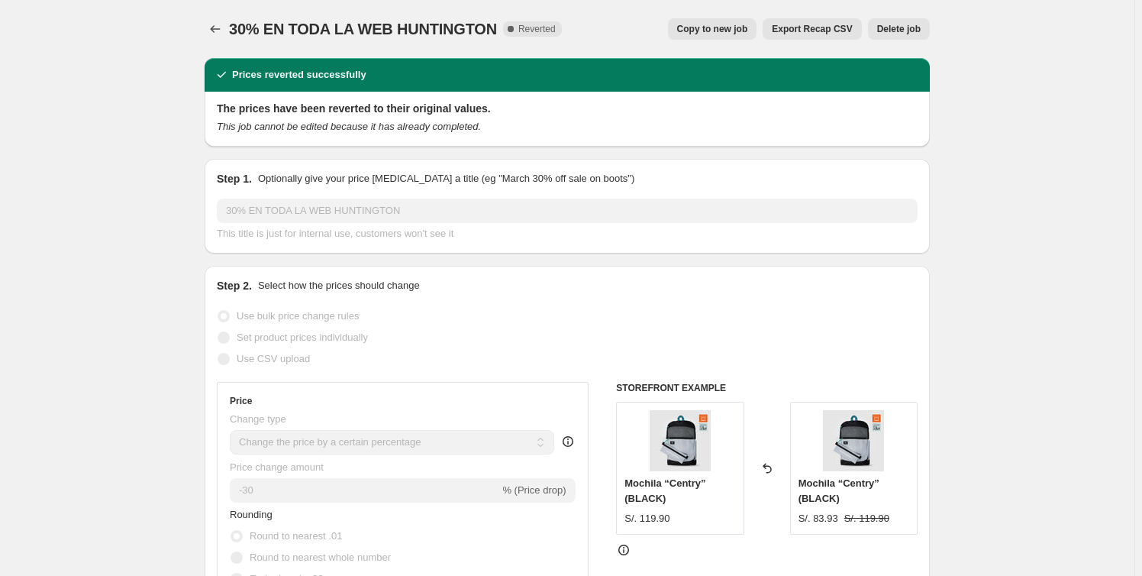
click at [899, 27] on span "Delete job" at bounding box center [899, 29] width 44 height 12
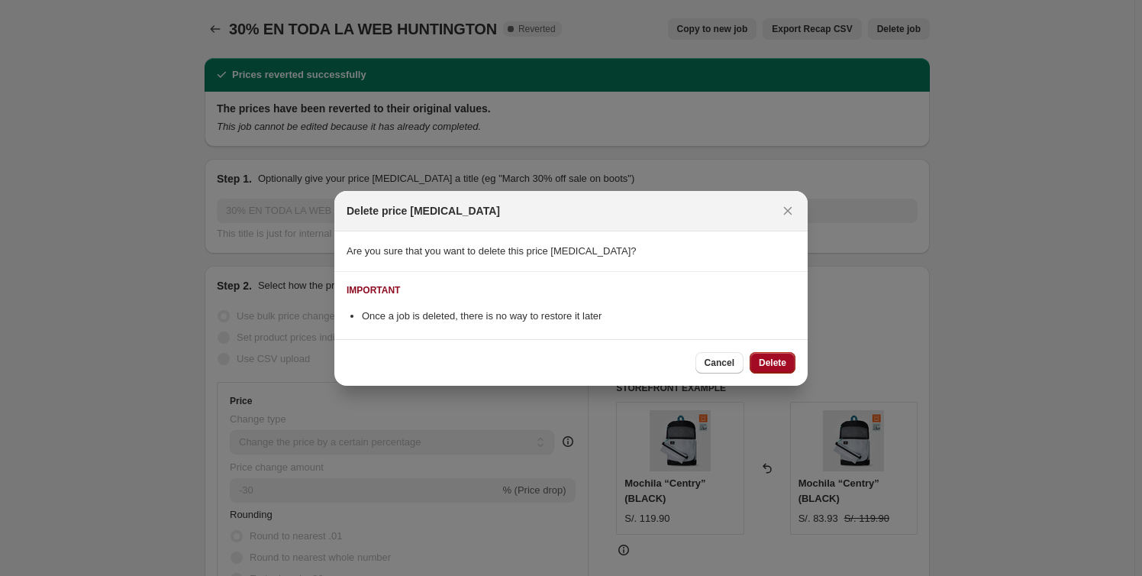
click at [778, 367] on span "Delete" at bounding box center [772, 363] width 27 height 12
